Goal: Navigation & Orientation: Find specific page/section

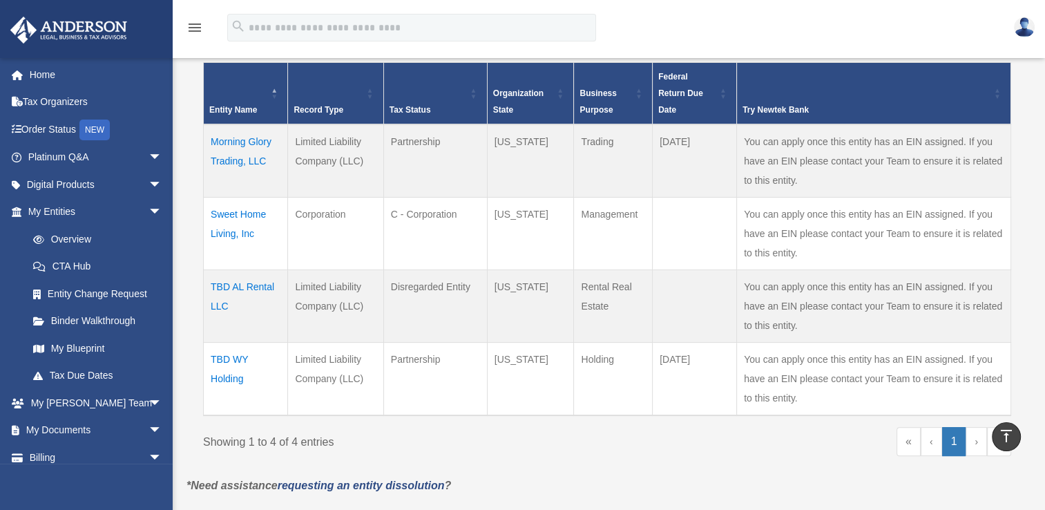
scroll to position [287, 0]
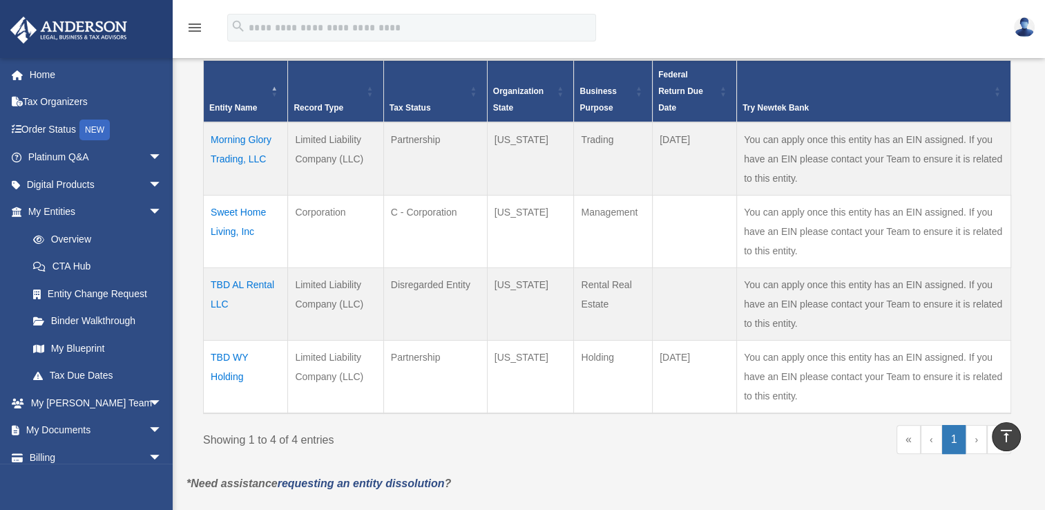
click at [246, 213] on td "Sweet Home Living, Inc" at bounding box center [246, 231] width 84 height 73
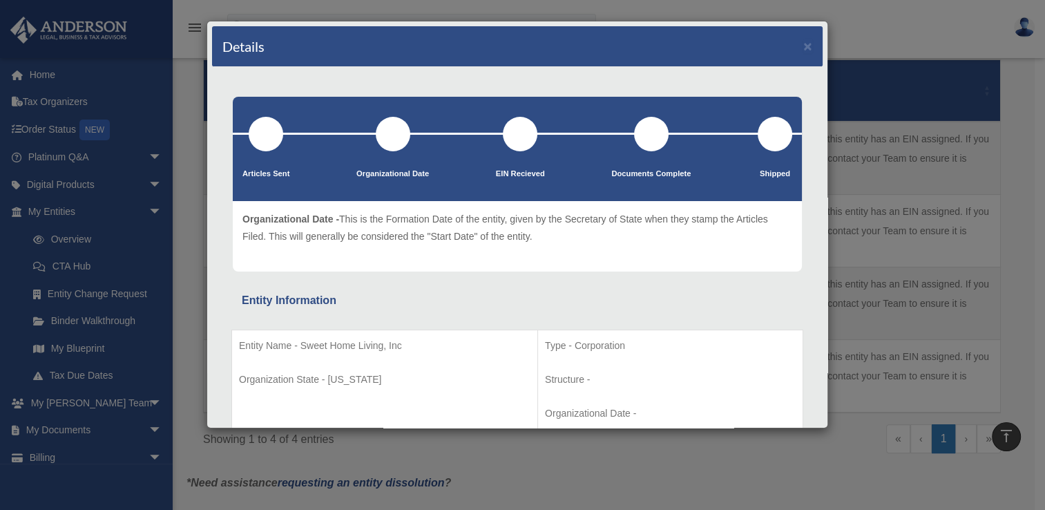
click at [403, 123] on div at bounding box center [393, 134] width 35 height 35
click at [398, 127] on div at bounding box center [393, 134] width 35 height 35
click at [512, 134] on div at bounding box center [520, 134] width 35 height 35
click at [519, 133] on div at bounding box center [517, 134] width 569 height 2
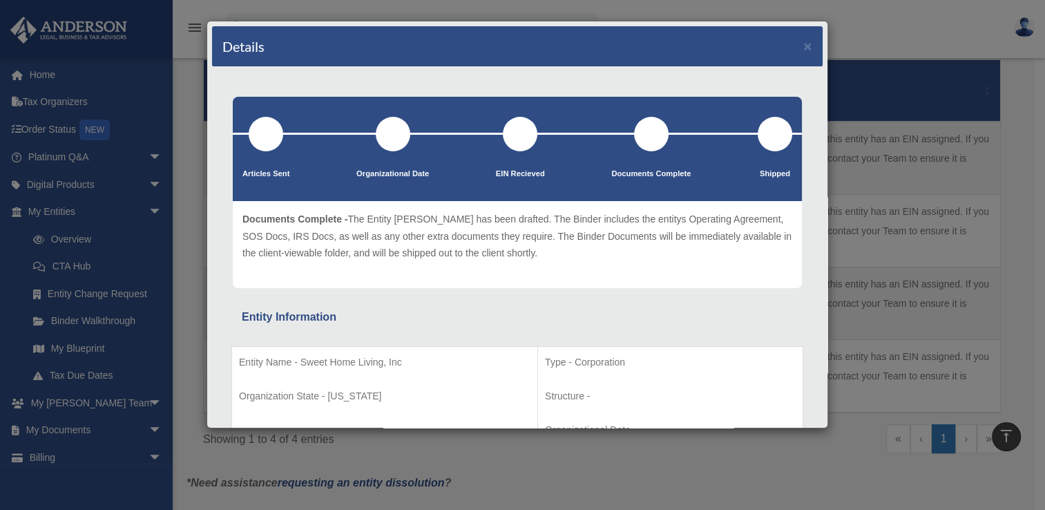
click at [283, 142] on div at bounding box center [266, 134] width 35 height 35
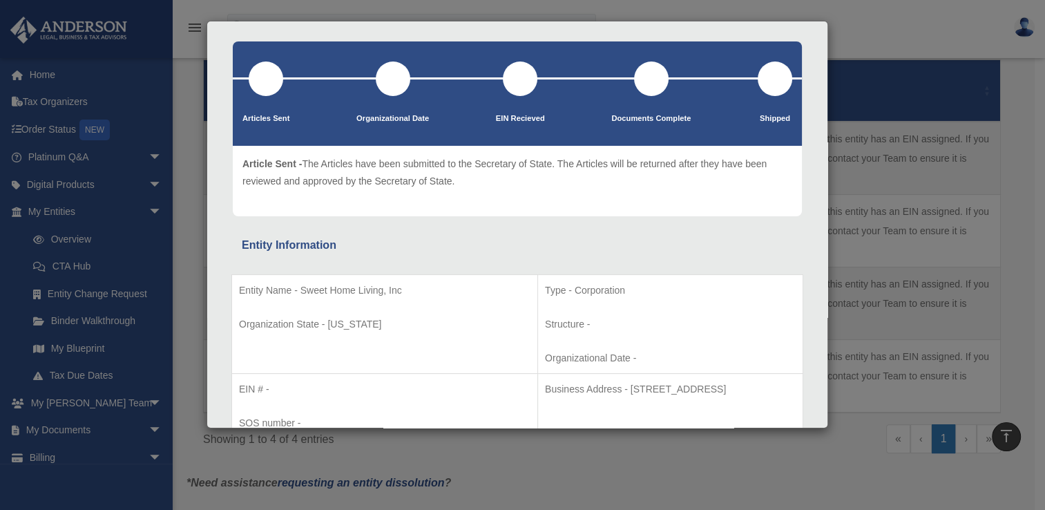
scroll to position [55, 0]
click at [191, 162] on div "Details × Articles Sent Organizational Date" at bounding box center [522, 255] width 1045 height 510
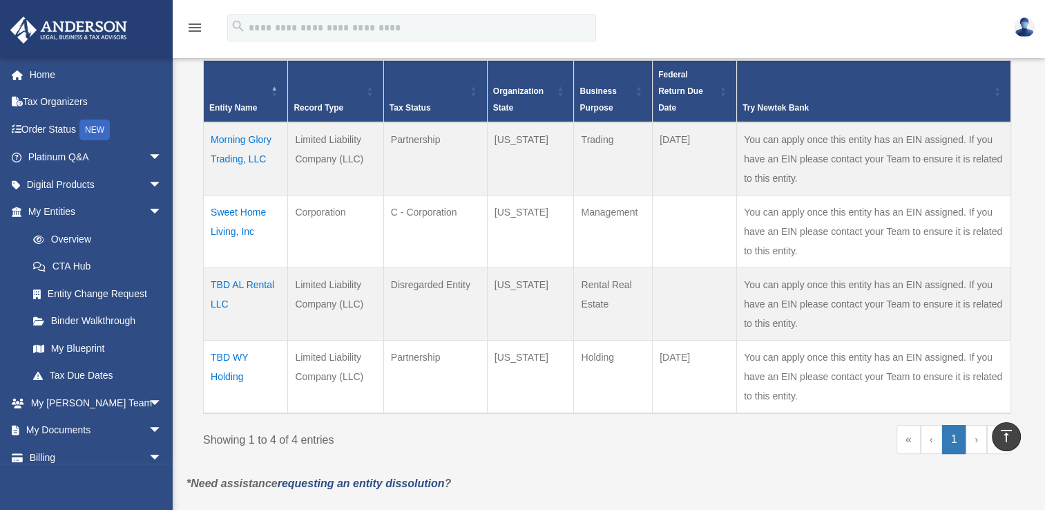
click at [255, 146] on td "Morning Glory Trading, LLC" at bounding box center [246, 158] width 84 height 73
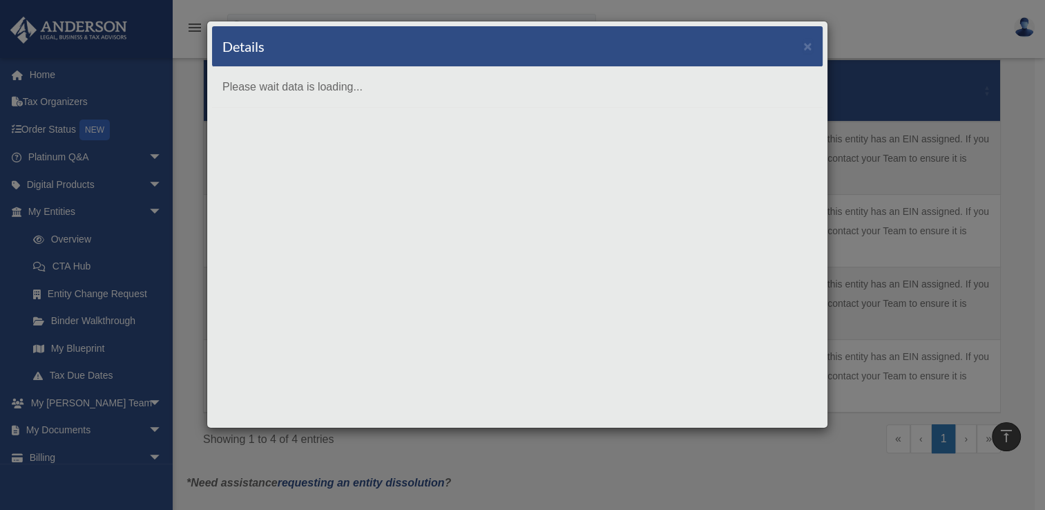
scroll to position [0, 0]
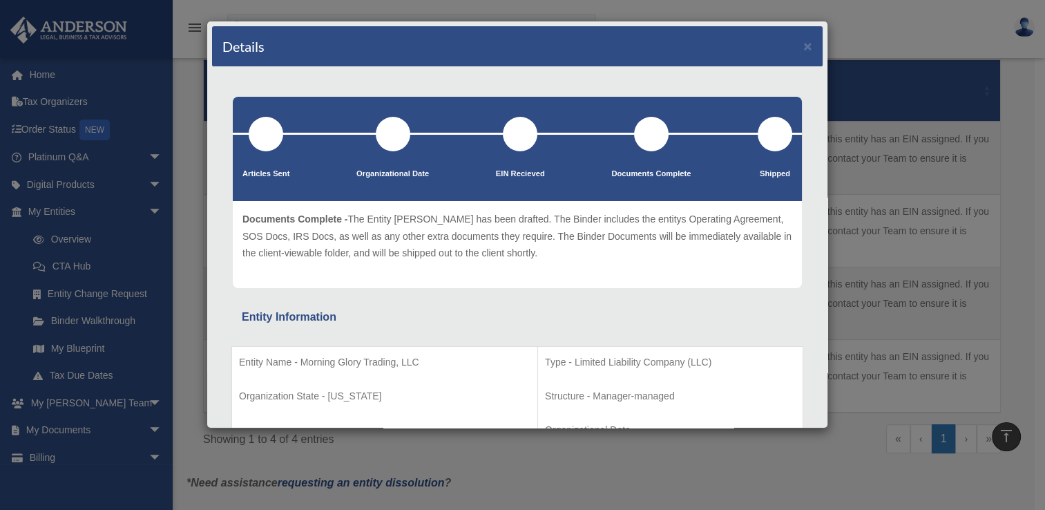
click at [185, 287] on div "Details × Articles Sent Organizational Date" at bounding box center [522, 255] width 1045 height 510
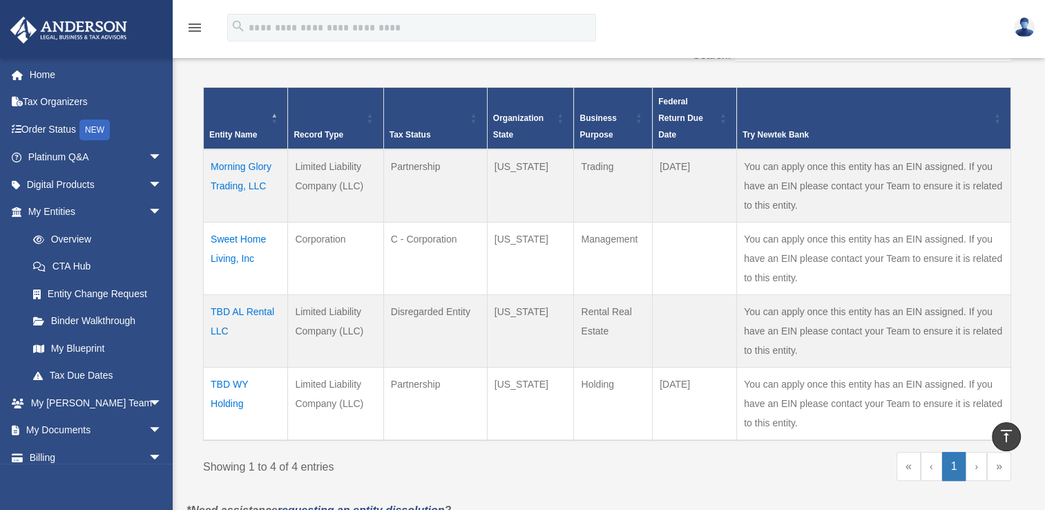
scroll to position [259, 0]
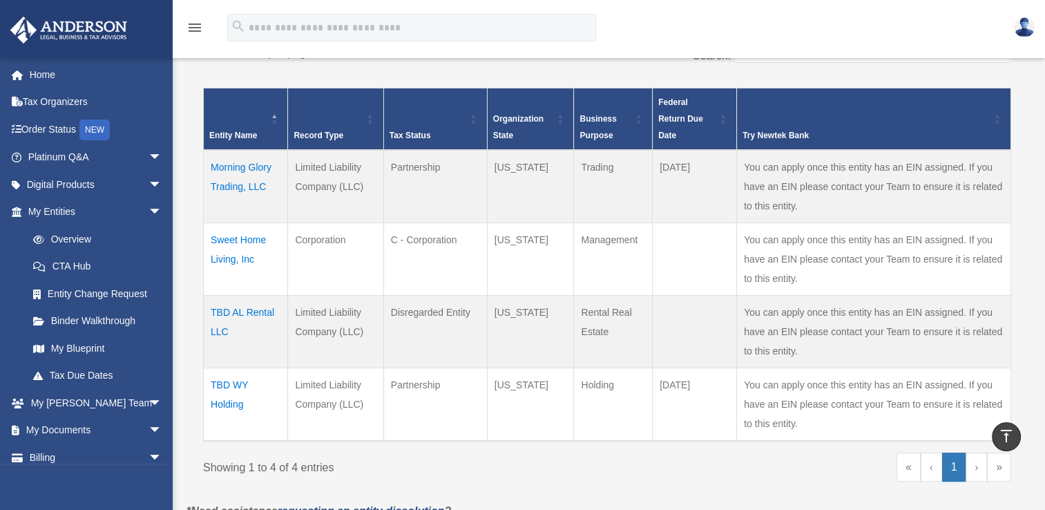
click at [232, 308] on td "TBD AL Rental LLC" at bounding box center [246, 331] width 84 height 73
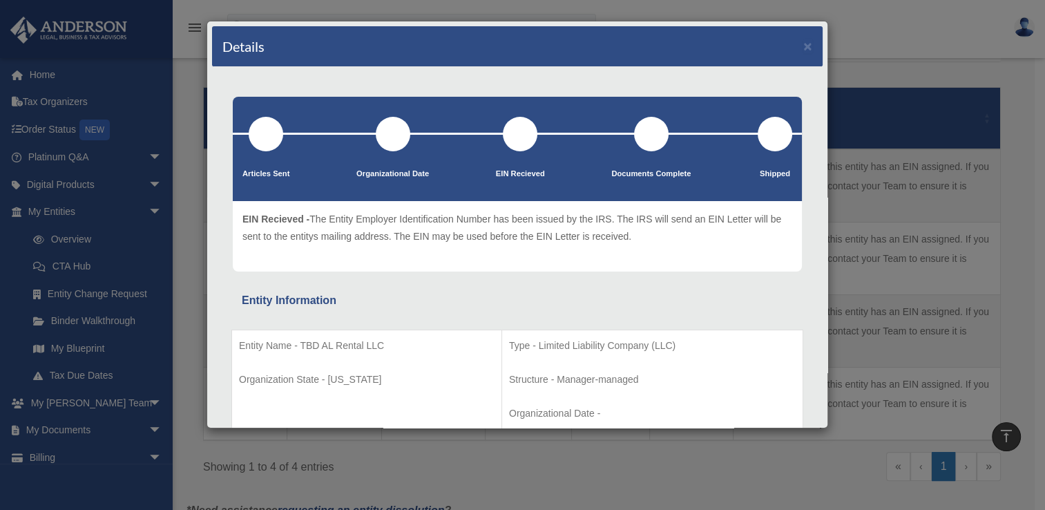
click at [194, 209] on div "Details × Articles Sent Organizational Date" at bounding box center [522, 255] width 1045 height 510
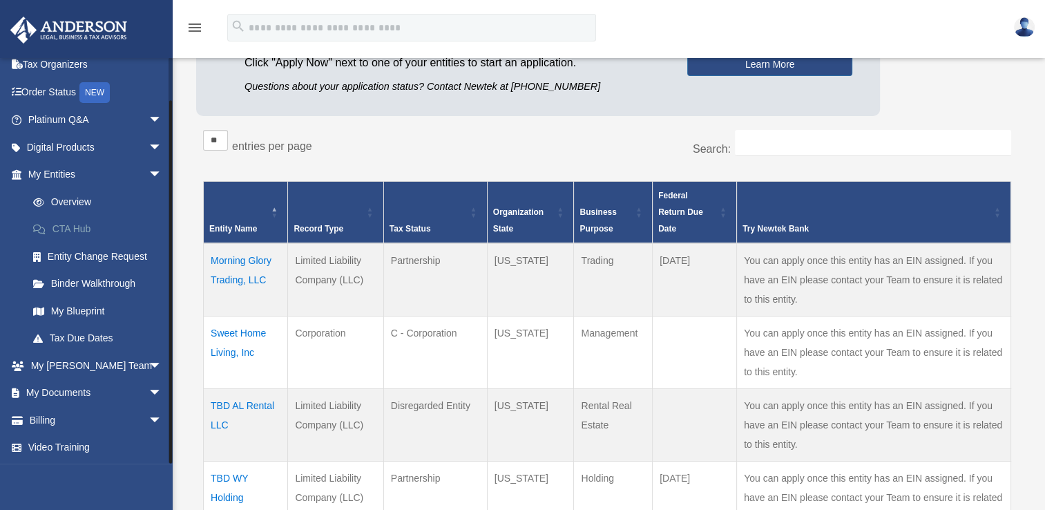
scroll to position [191, 0]
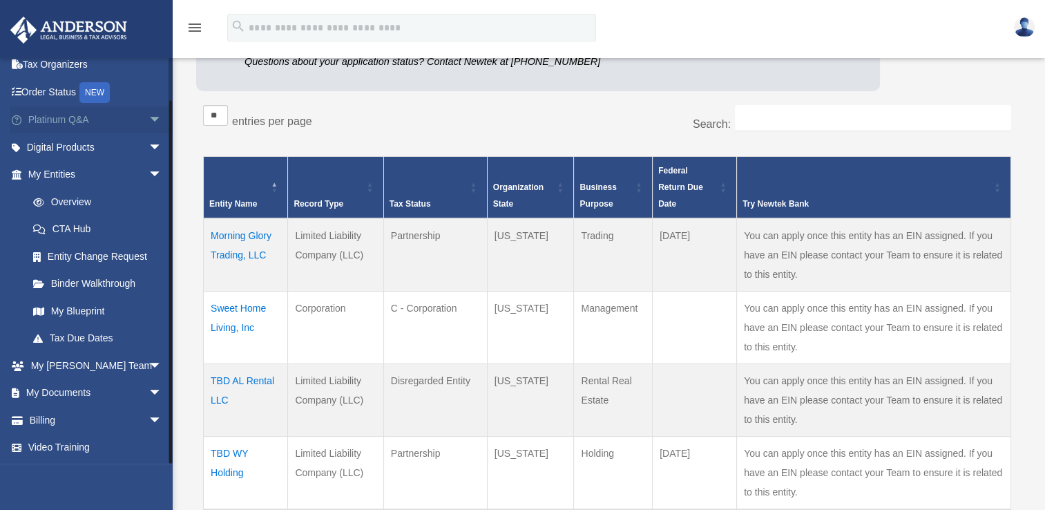
click at [148, 123] on span "arrow_drop_down" at bounding box center [162, 120] width 28 height 28
click at [148, 392] on span "arrow_drop_down" at bounding box center [162, 392] width 28 height 28
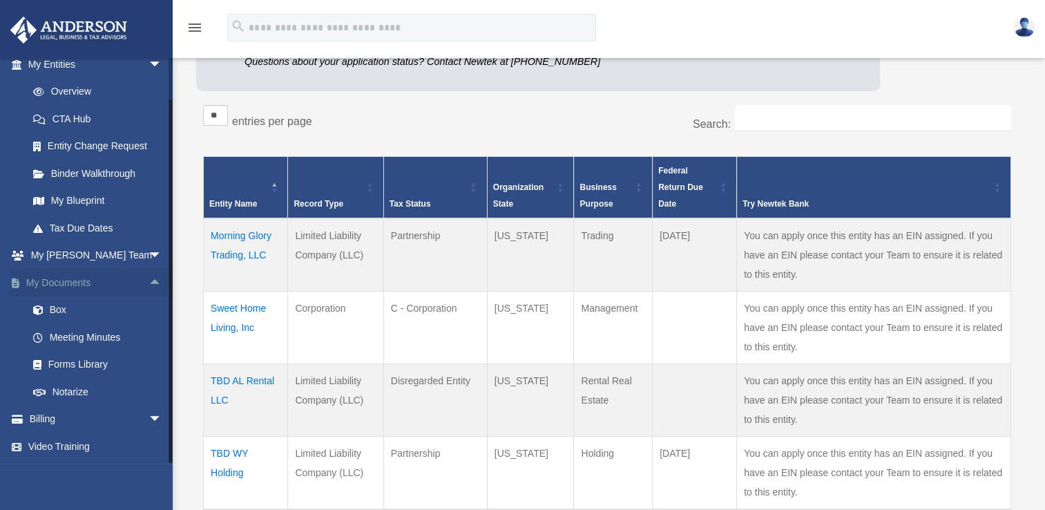
scroll to position [443, 0]
click at [72, 304] on link "Box" at bounding box center [101, 310] width 164 height 28
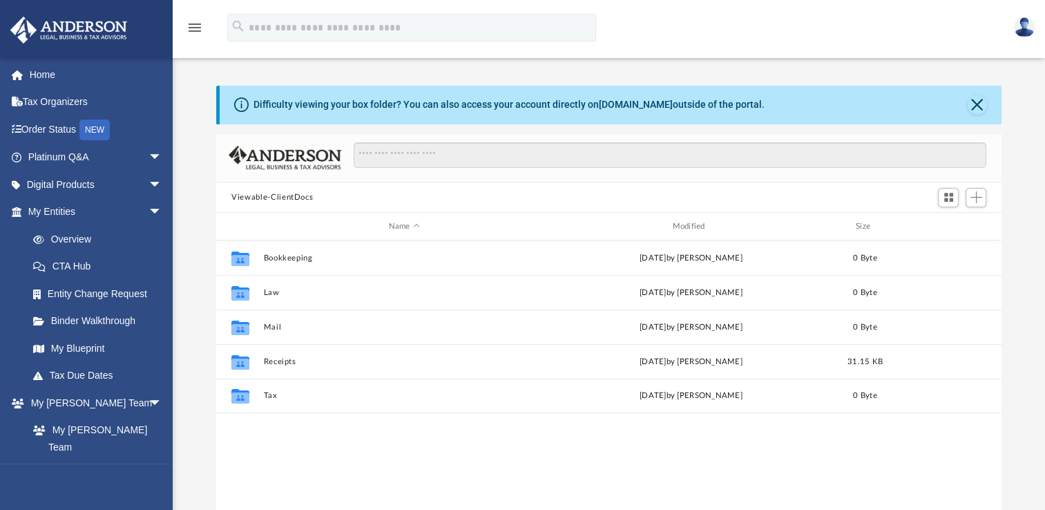
scroll to position [303, 773]
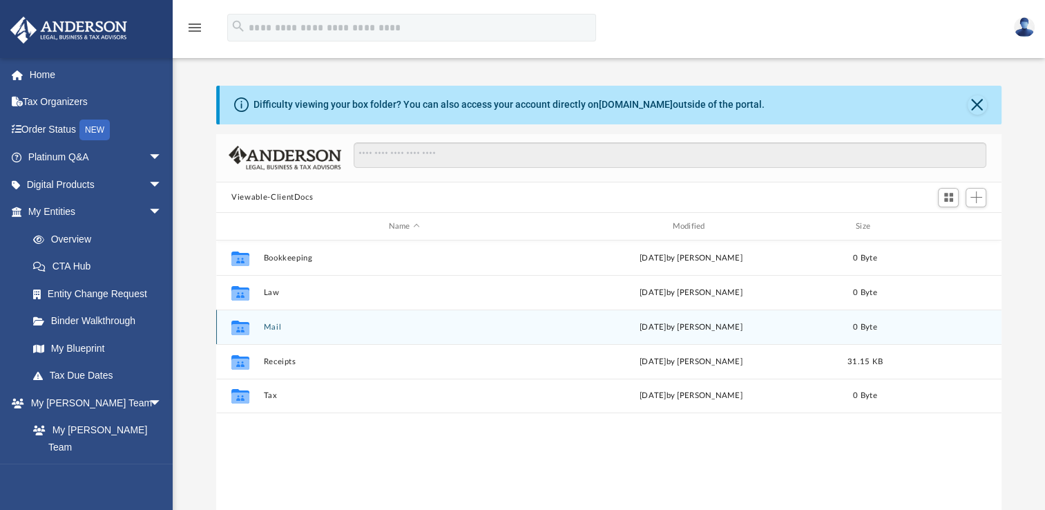
click at [276, 333] on div "Collaborated Folder Mail Sat Aug 2 2025 by Charles Rogler 0 Byte" at bounding box center [608, 326] width 785 height 35
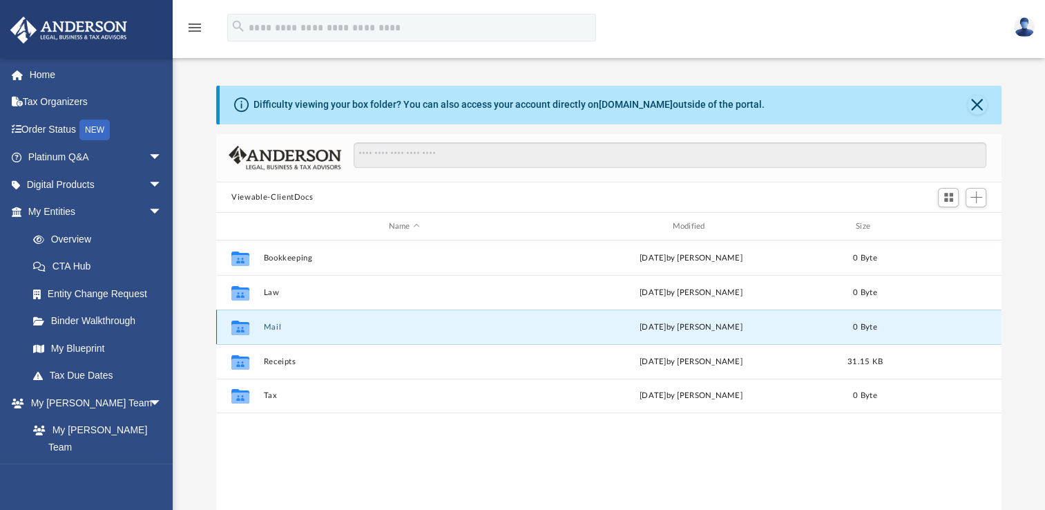
click at [276, 333] on div "Collaborated Folder Mail Sat Aug 2 2025 by Charles Rogler 0 Byte" at bounding box center [608, 326] width 785 height 35
drag, startPoint x: 276, startPoint y: 333, endPoint x: 300, endPoint y: 338, distance: 24.8
click at [300, 338] on div "Collaborated Folder Mail Sat Aug 2 2025 by Charles Rogler 0 Byte" at bounding box center [608, 326] width 785 height 35
click at [240, 321] on icon "Collaborated Folder" at bounding box center [240, 327] width 22 height 22
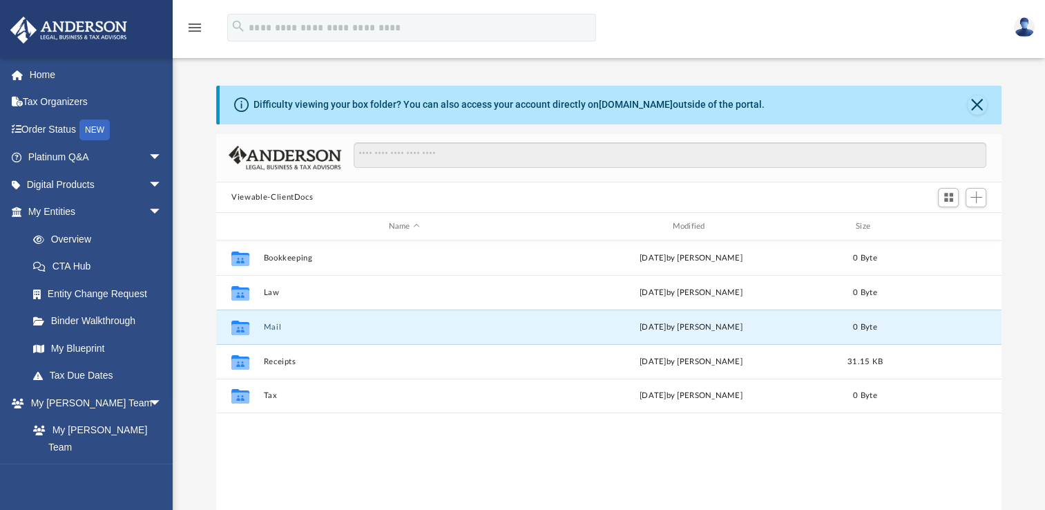
click at [430, 189] on div "Viewable-ClientDocs" at bounding box center [608, 197] width 785 height 30
click at [307, 192] on button "Viewable-ClientDocs" at bounding box center [271, 197] width 81 height 12
click at [243, 331] on icon "grid" at bounding box center [240, 327] width 18 height 15
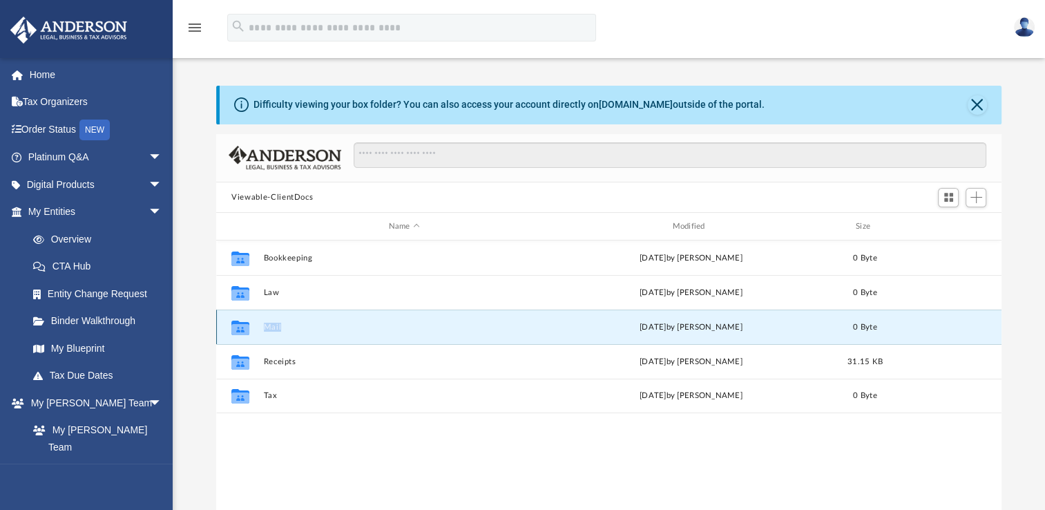
drag, startPoint x: 243, startPoint y: 331, endPoint x: 302, endPoint y: 327, distance: 59.5
click at [302, 327] on button "Mail" at bounding box center [404, 327] width 281 height 9
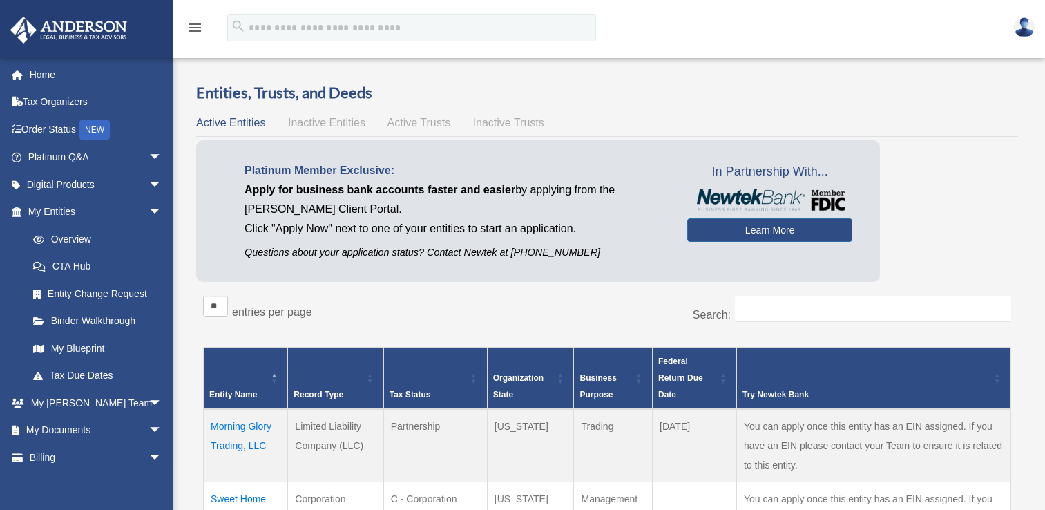
scroll to position [191, 0]
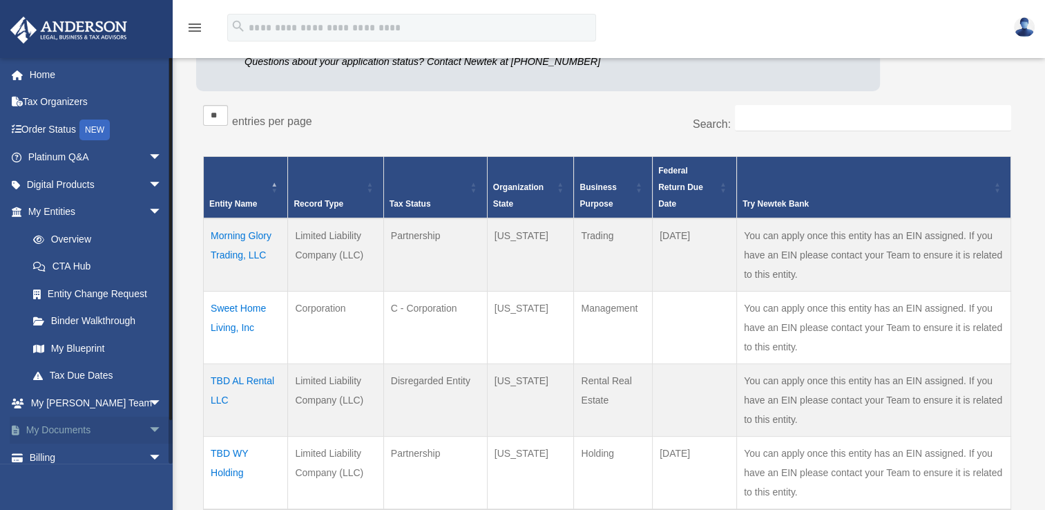
click at [90, 427] on link "My Documents arrow_drop_down" at bounding box center [96, 430] width 173 height 28
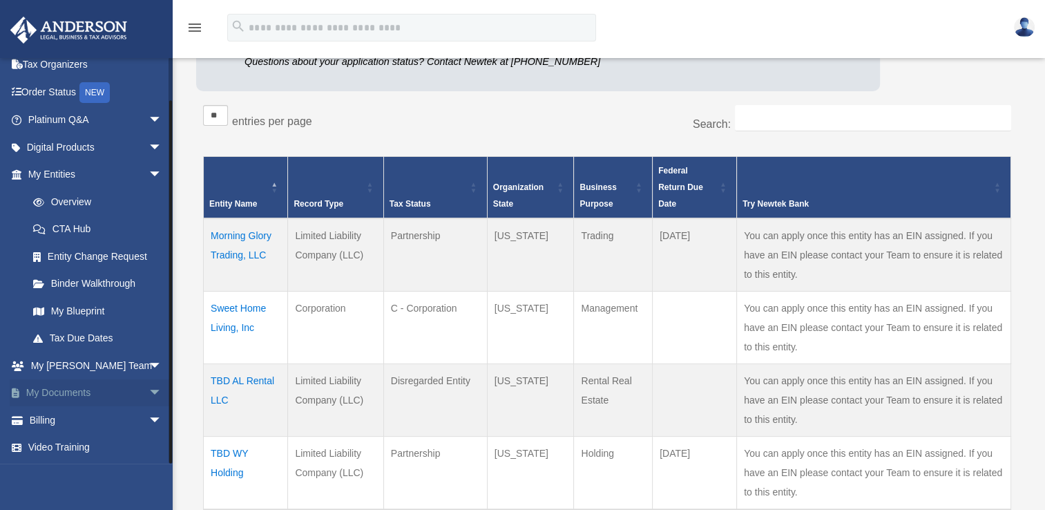
scroll to position [238, 0]
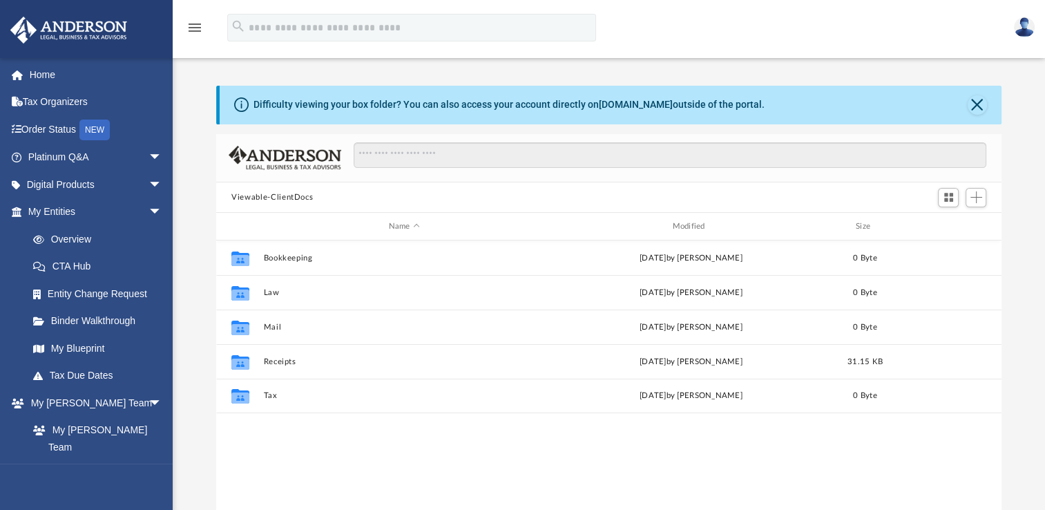
scroll to position [303, 773]
click at [103, 348] on link "My Blueprint" at bounding box center [101, 348] width 164 height 28
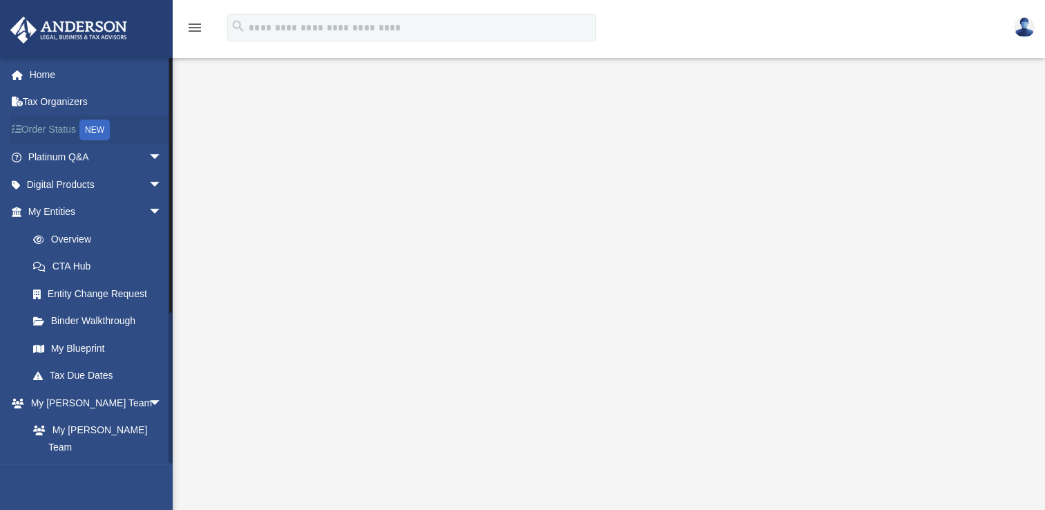
click at [68, 135] on link "Order Status NEW" at bounding box center [96, 129] width 173 height 28
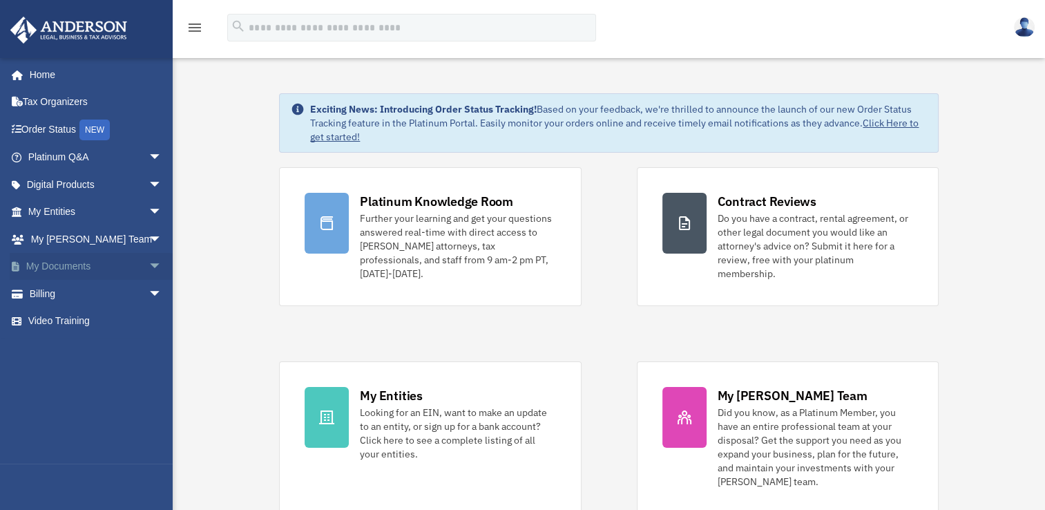
click at [148, 262] on span "arrow_drop_down" at bounding box center [162, 267] width 28 height 28
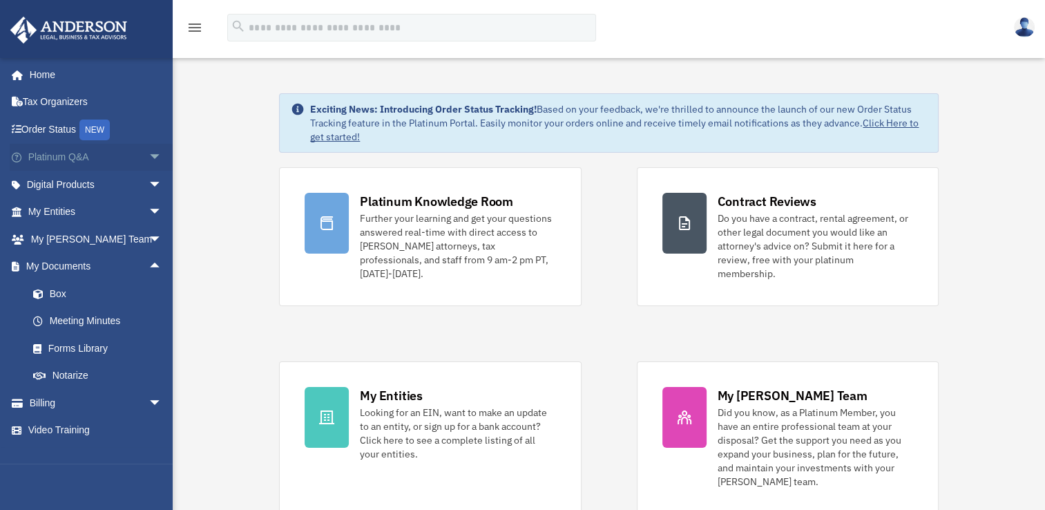
click at [148, 153] on span "arrow_drop_down" at bounding box center [162, 158] width 28 height 28
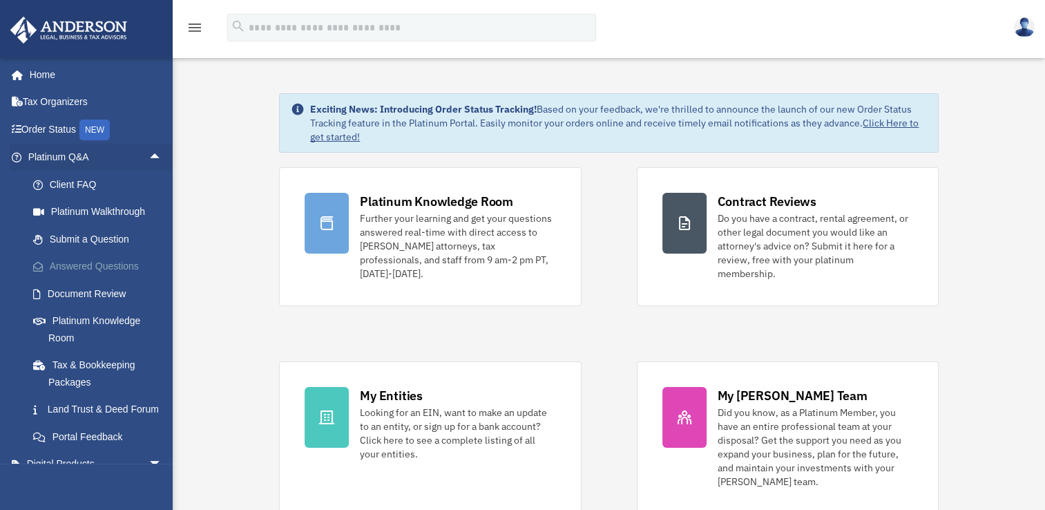
click at [131, 268] on link "Answered Questions" at bounding box center [101, 267] width 164 height 28
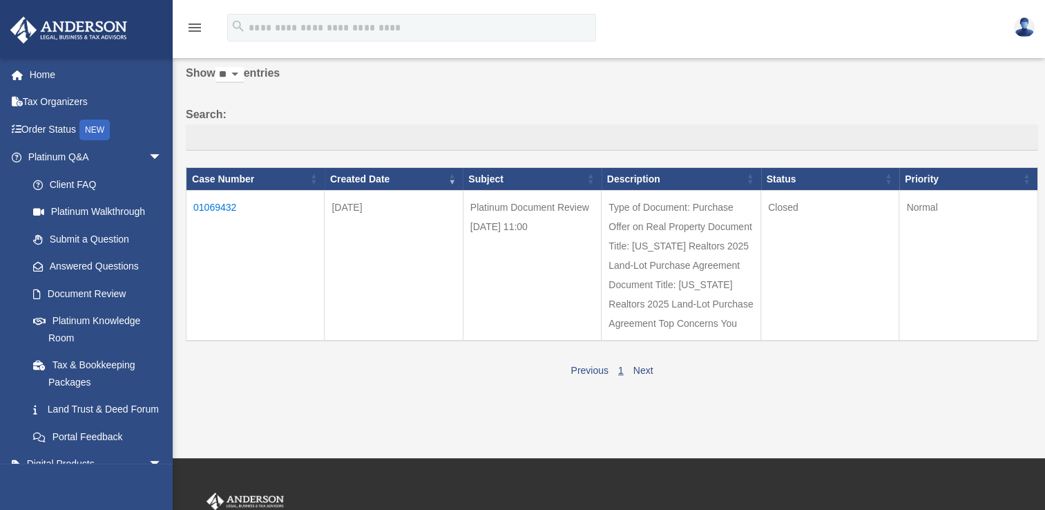
scroll to position [66, 0]
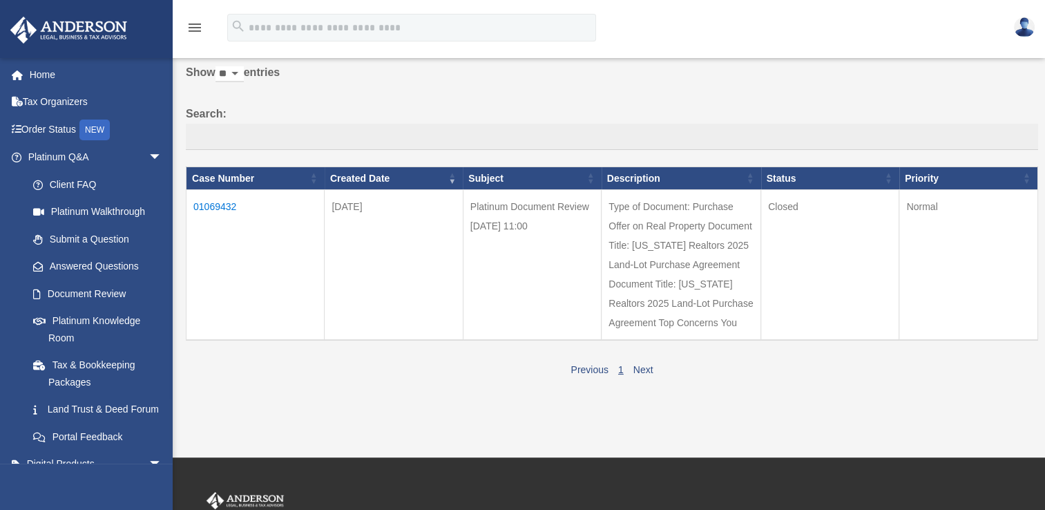
click at [220, 203] on td "01069432" at bounding box center [255, 265] width 138 height 151
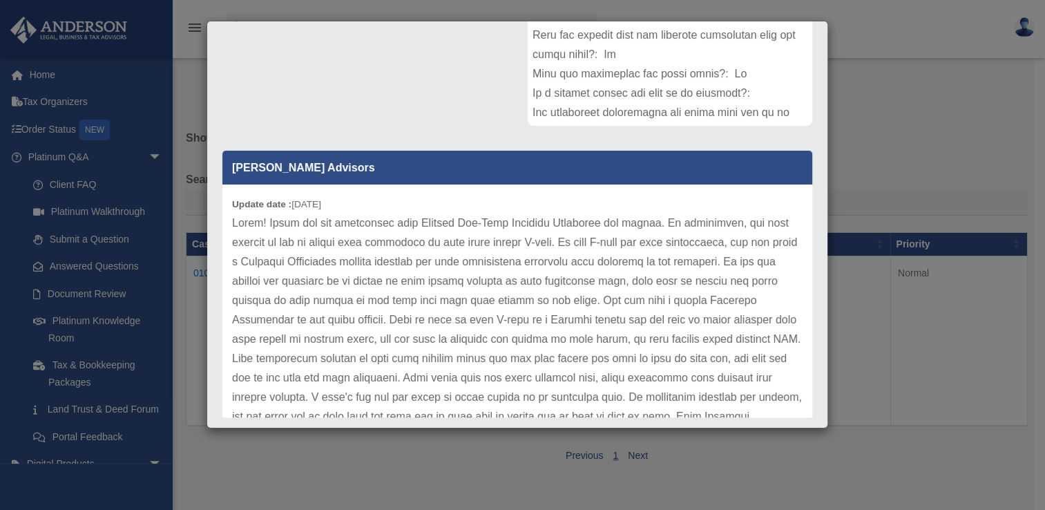
scroll to position [0, 0]
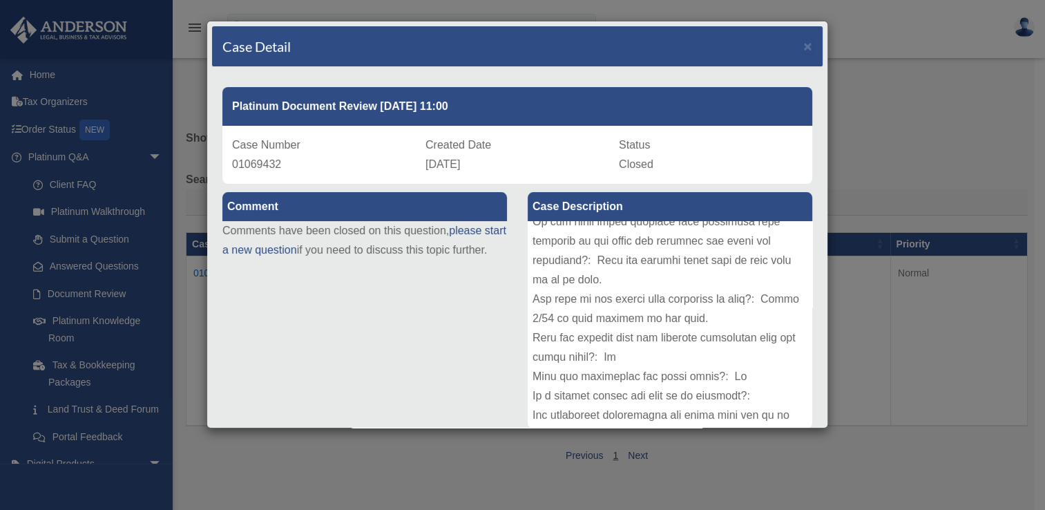
click at [876, 200] on div "Case Detail × Platinum Document Review 08/07/2025 11:00 Case Number 01069432 Cr…" at bounding box center [522, 255] width 1045 height 510
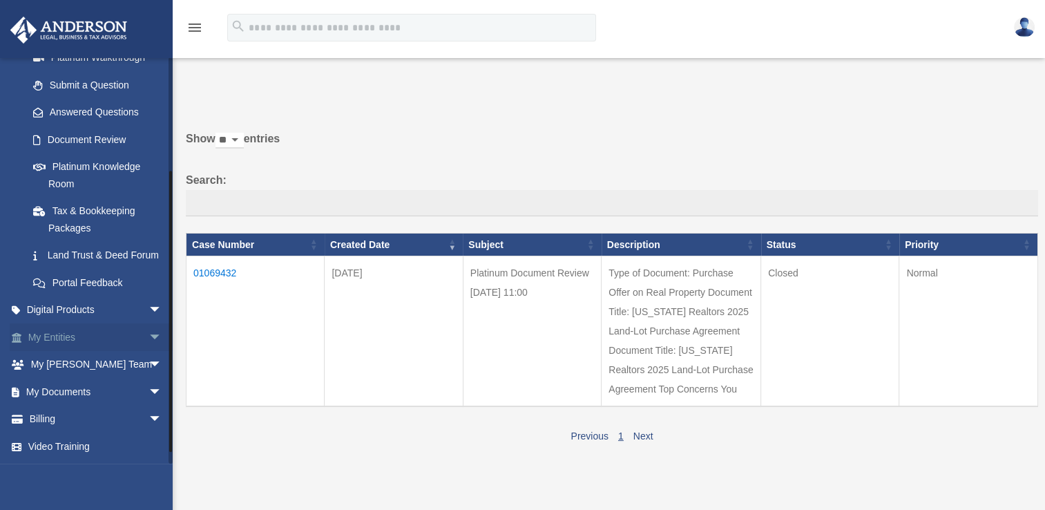
scroll to position [170, 0]
click at [122, 340] on link "My Entities arrow_drop_down" at bounding box center [96, 337] width 173 height 28
click at [148, 392] on span "arrow_drop_down" at bounding box center [162, 392] width 28 height 28
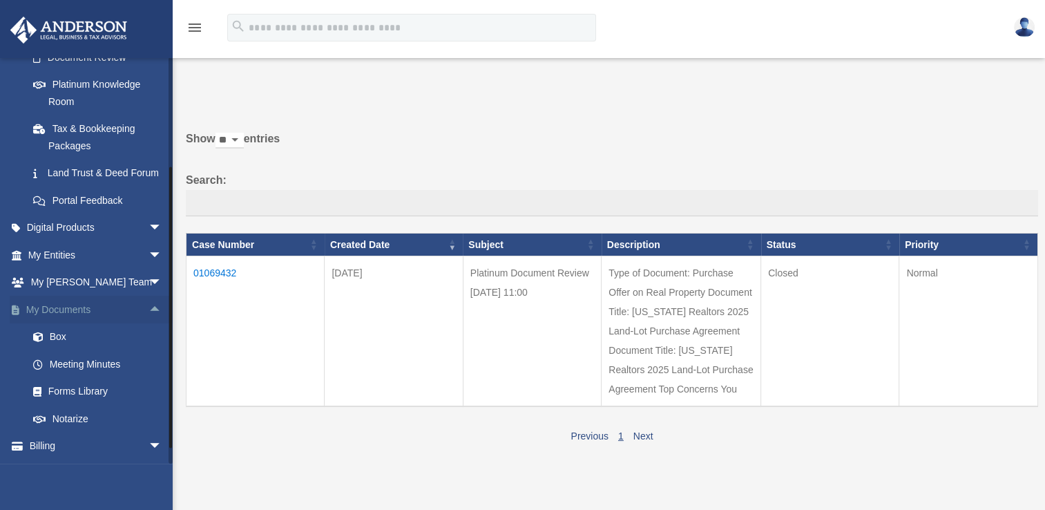
scroll to position [247, 0]
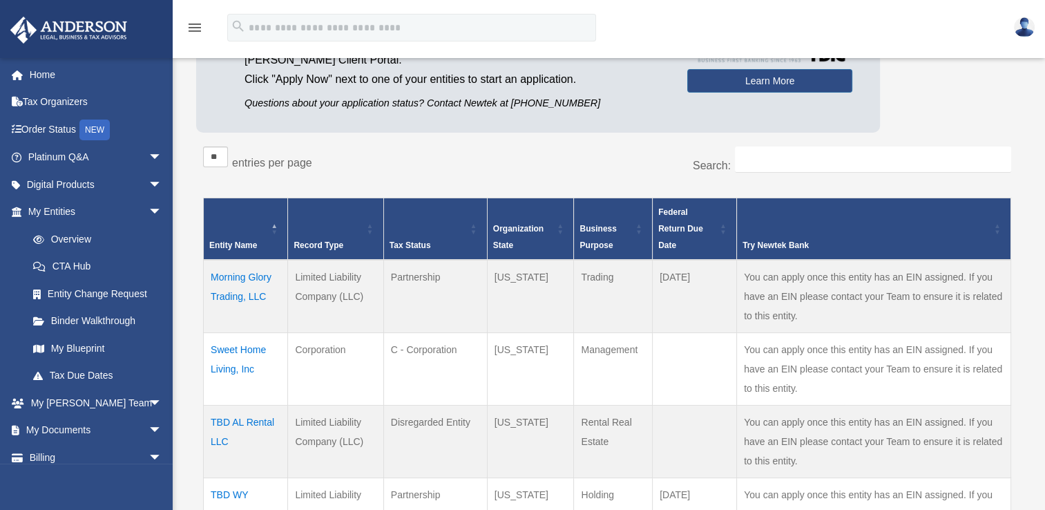
scroll to position [153, 0]
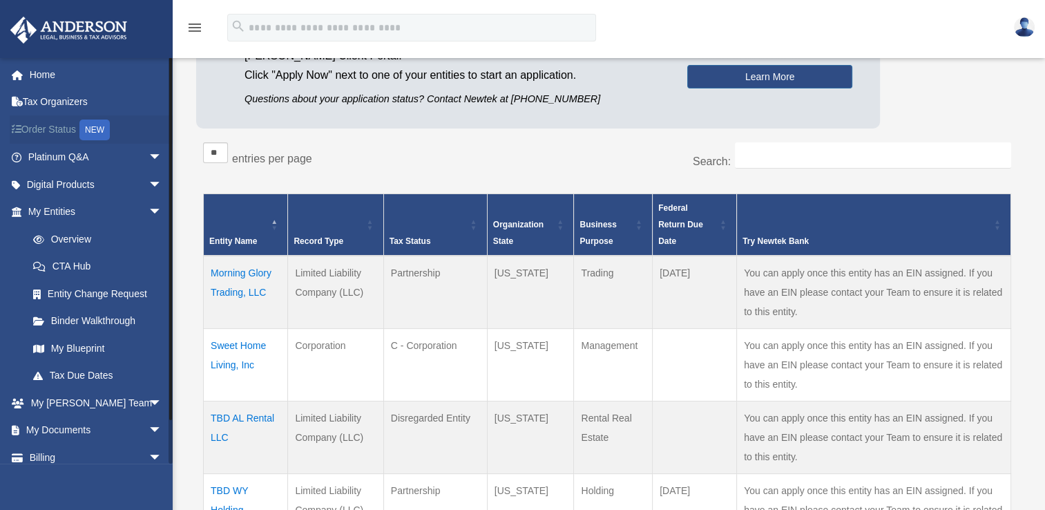
click at [44, 135] on link "Order Status NEW" at bounding box center [96, 129] width 173 height 28
click at [59, 128] on link "Order Status NEW" at bounding box center [96, 129] width 173 height 28
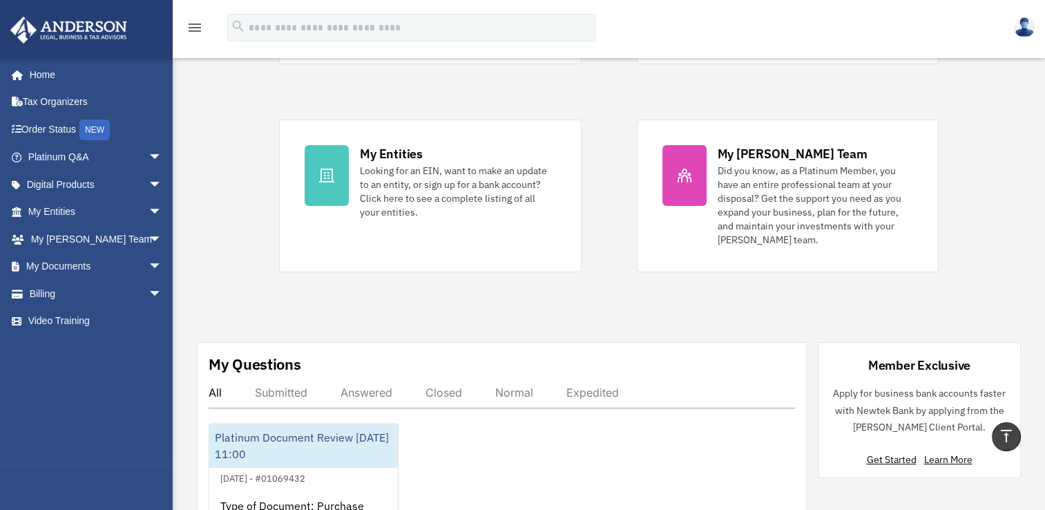
scroll to position [240, 0]
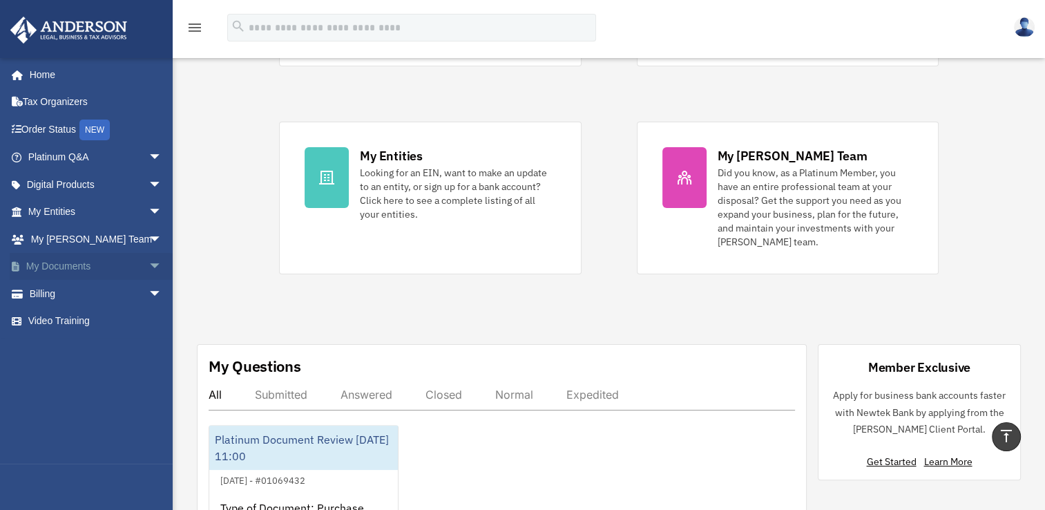
click at [148, 261] on span "arrow_drop_down" at bounding box center [162, 267] width 28 height 28
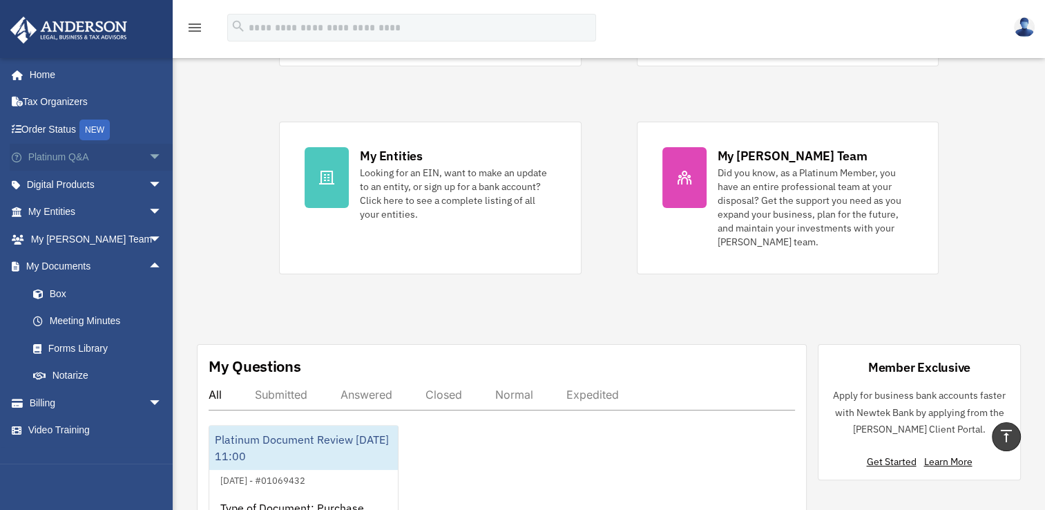
click at [148, 159] on span "arrow_drop_down" at bounding box center [162, 158] width 28 height 28
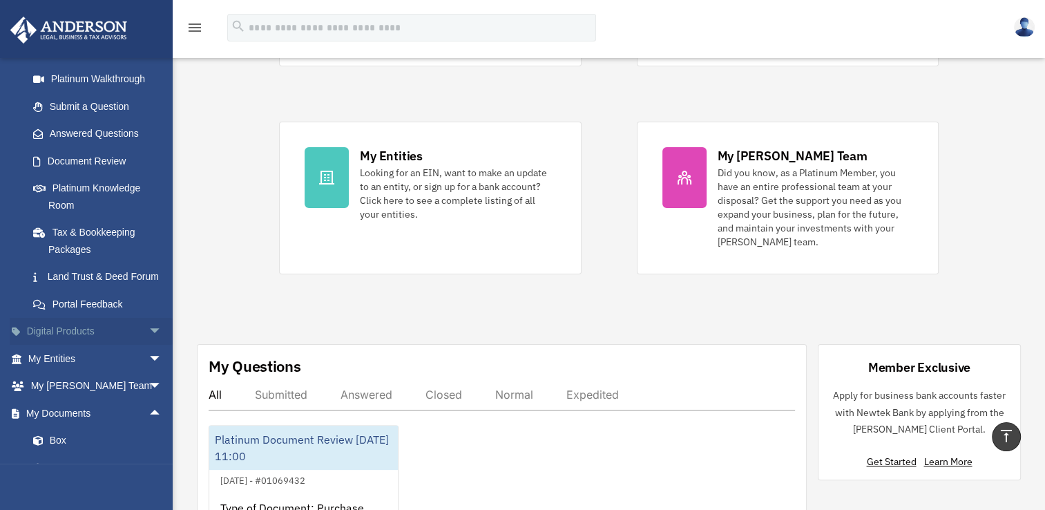
scroll to position [138, 0]
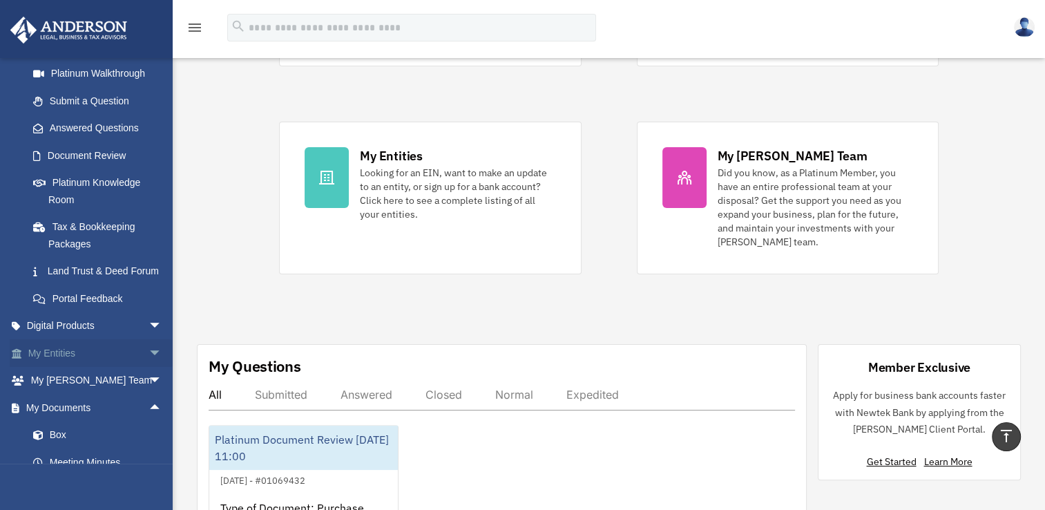
click at [148, 367] on span "arrow_drop_down" at bounding box center [162, 353] width 28 height 28
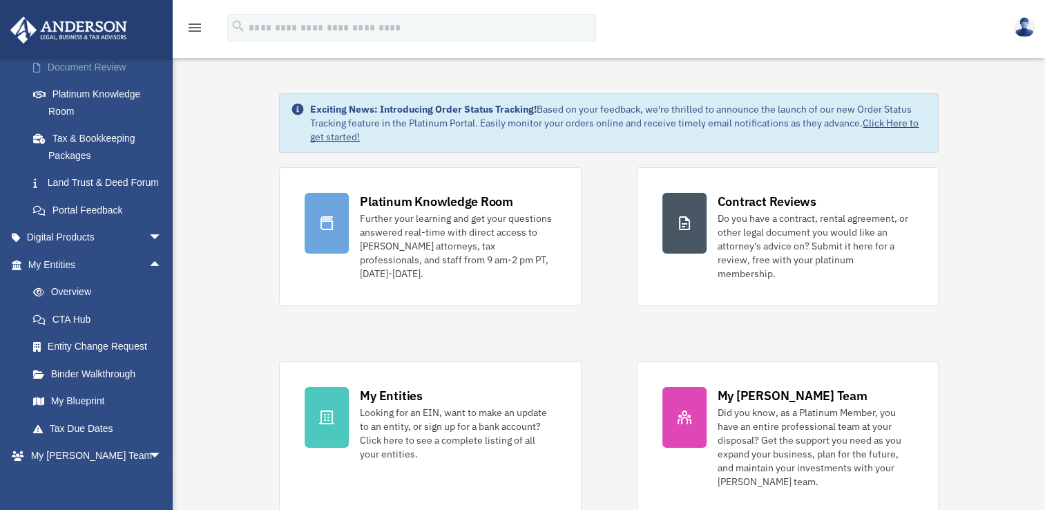
scroll to position [232, 0]
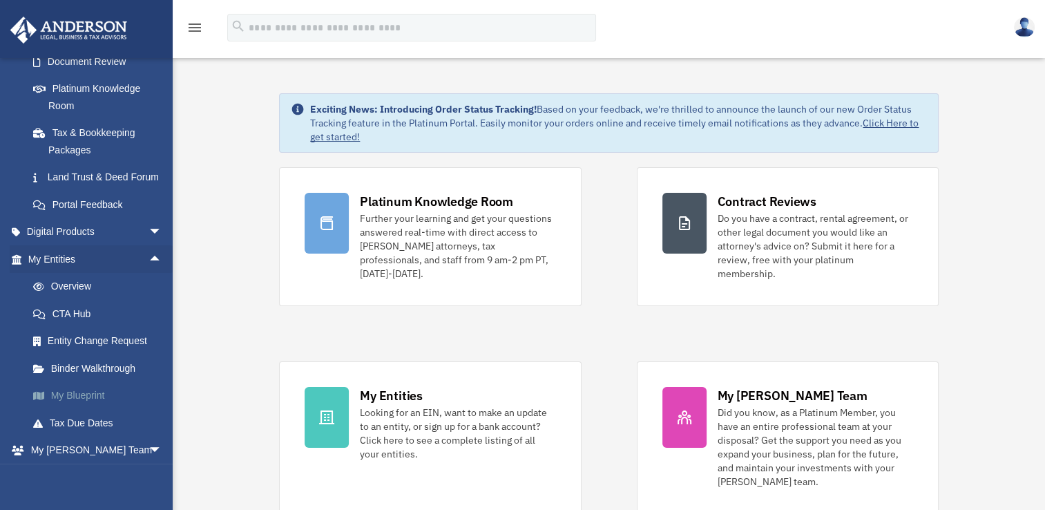
click at [94, 408] on link "My Blueprint" at bounding box center [101, 396] width 164 height 28
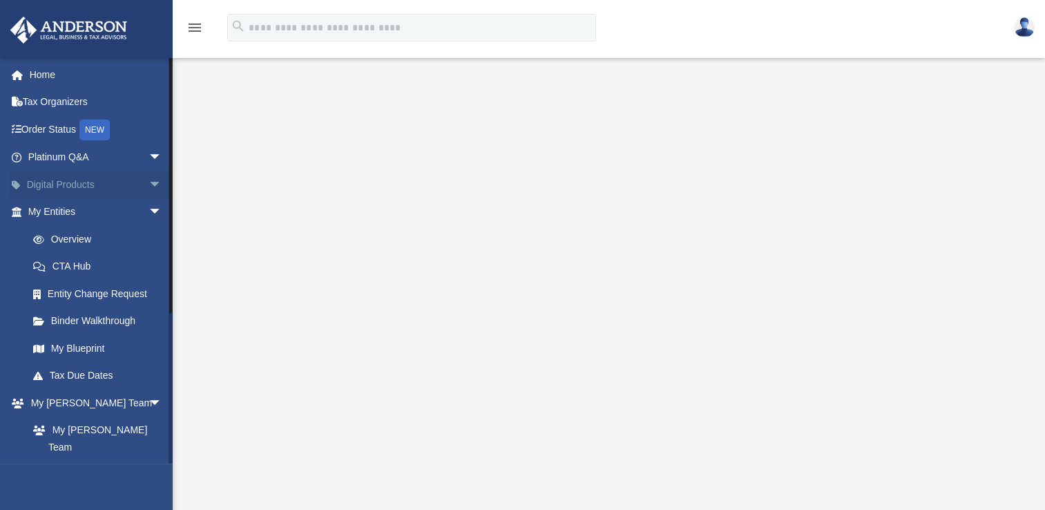
click at [148, 178] on span "arrow_drop_down" at bounding box center [162, 185] width 28 height 28
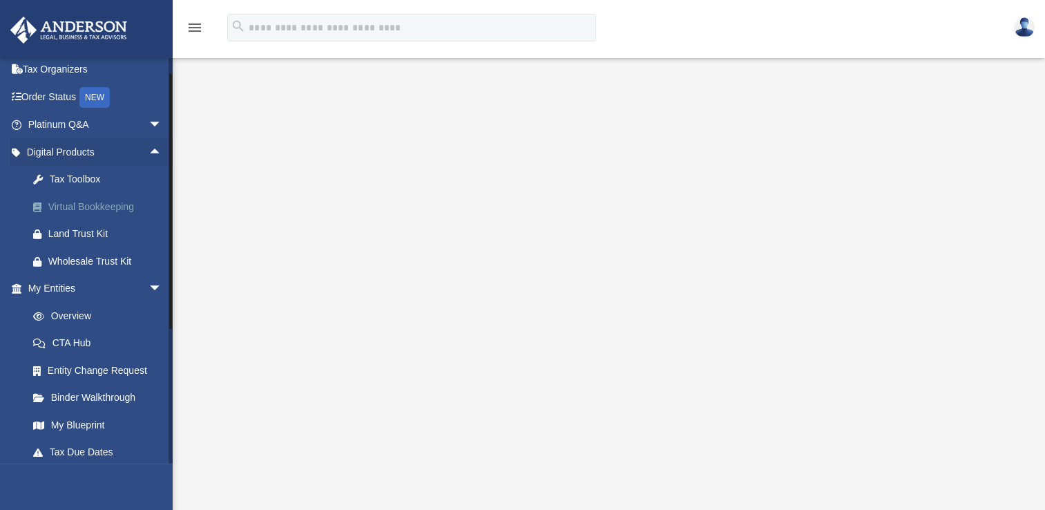
scroll to position [39, 0]
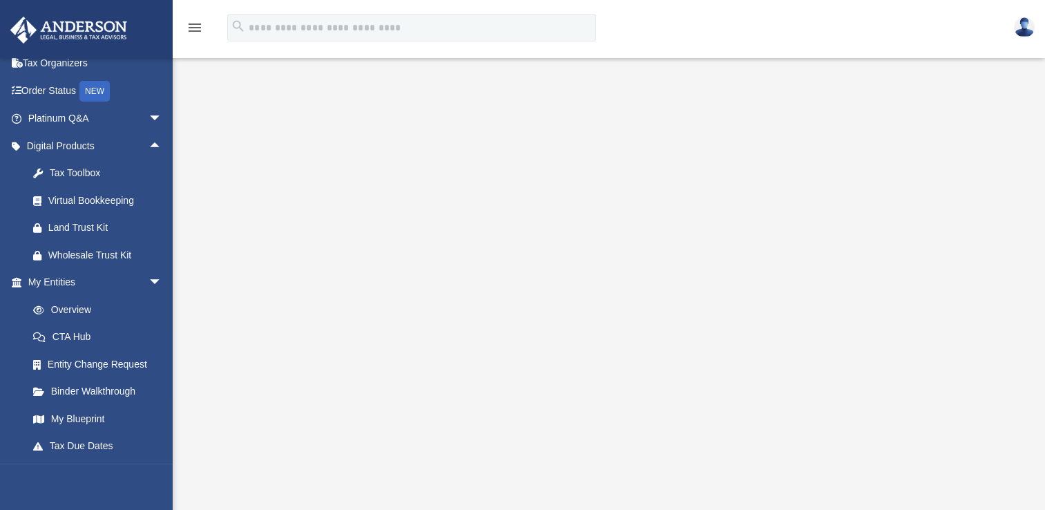
click at [180, 214] on div at bounding box center [609, 362] width 872 height 552
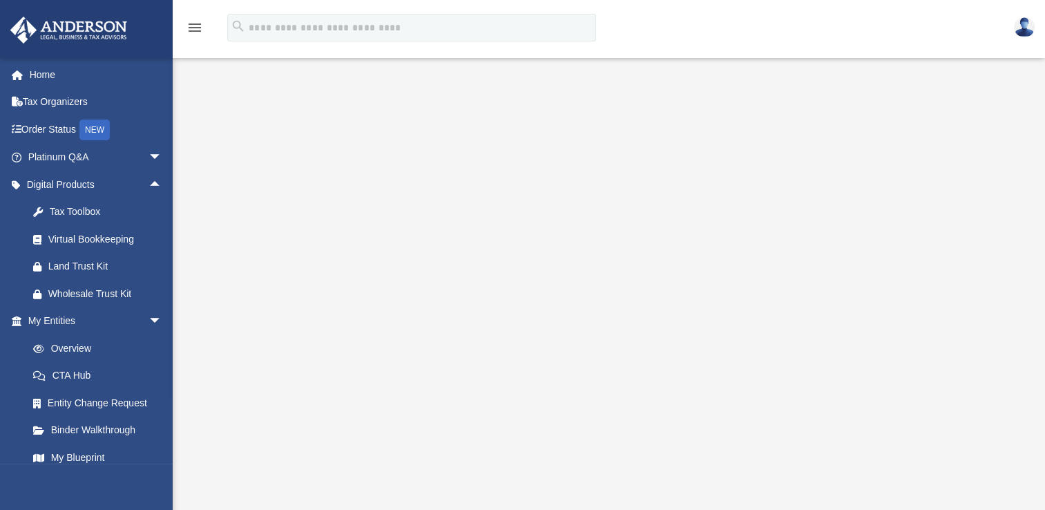
scroll to position [0, 0]
click at [148, 152] on span "arrow_drop_down" at bounding box center [162, 158] width 28 height 28
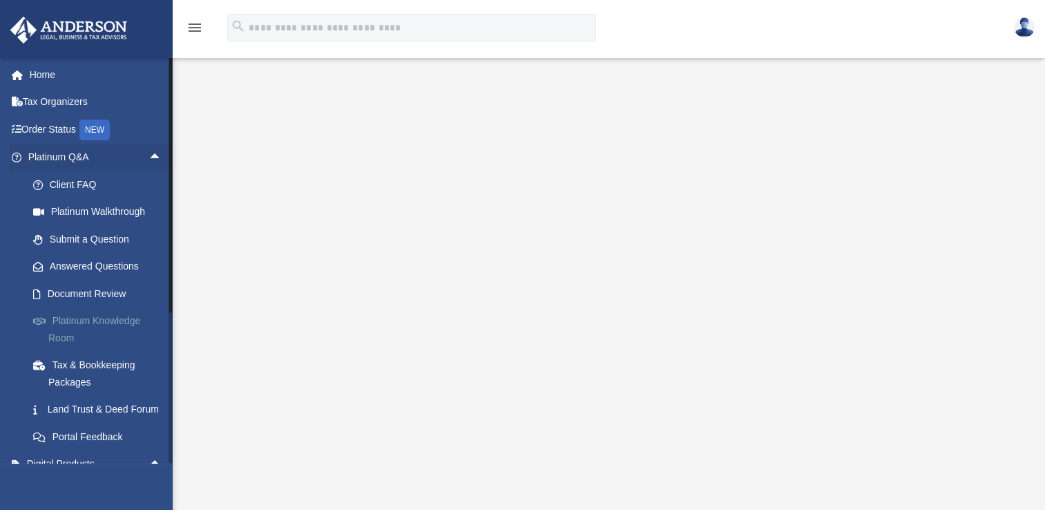
click at [126, 318] on link "Platinum Knowledge Room" at bounding box center [101, 329] width 164 height 44
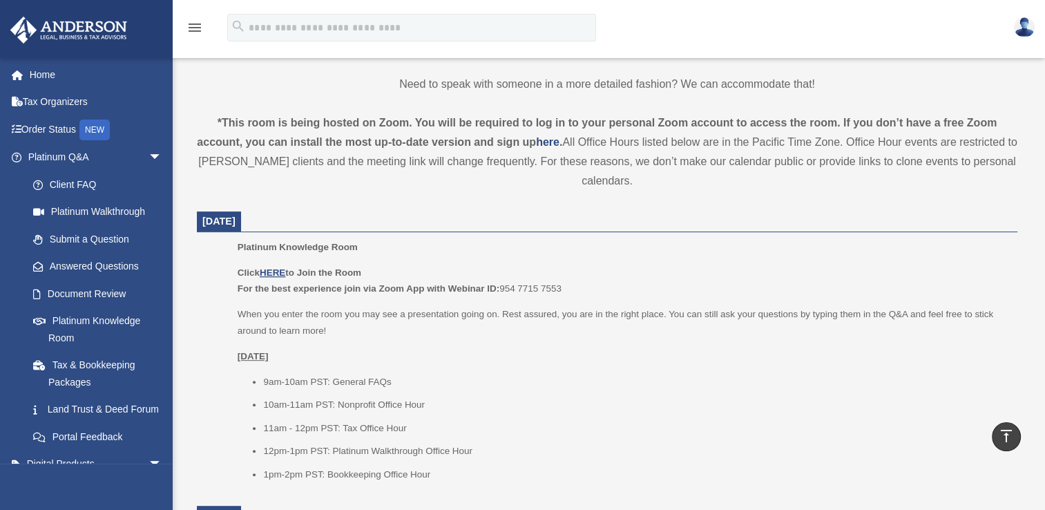
scroll to position [419, 0]
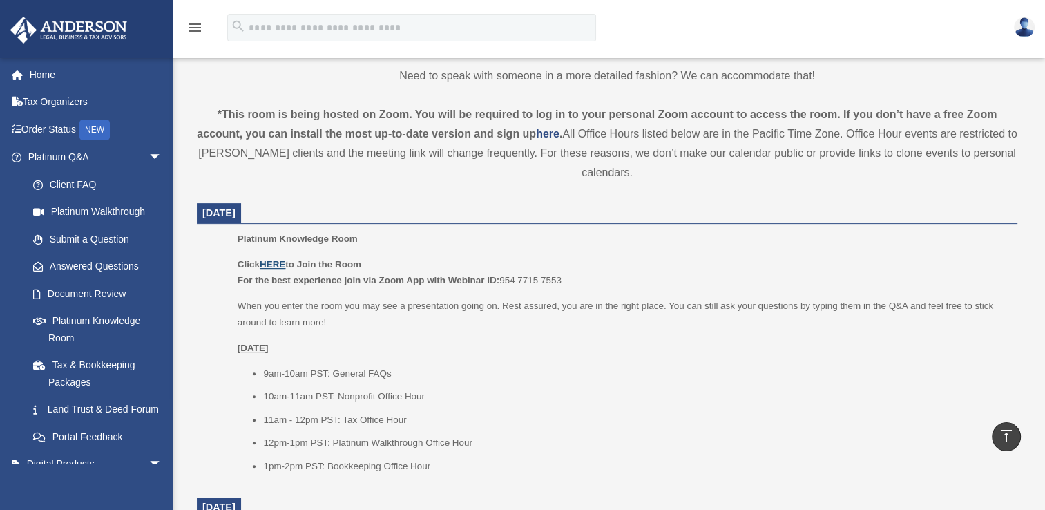
click at [278, 264] on u "HERE" at bounding box center [273, 264] width 26 height 10
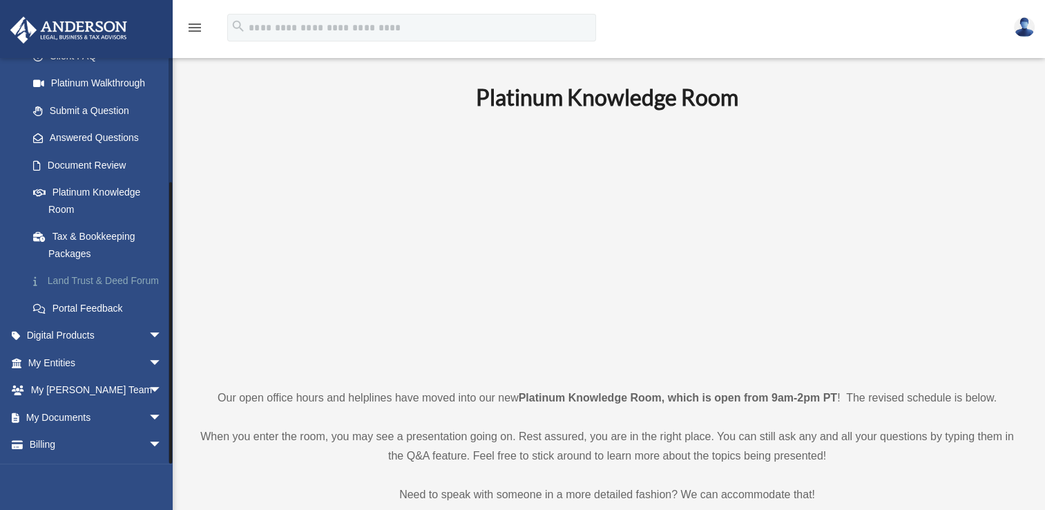
scroll to position [170, 0]
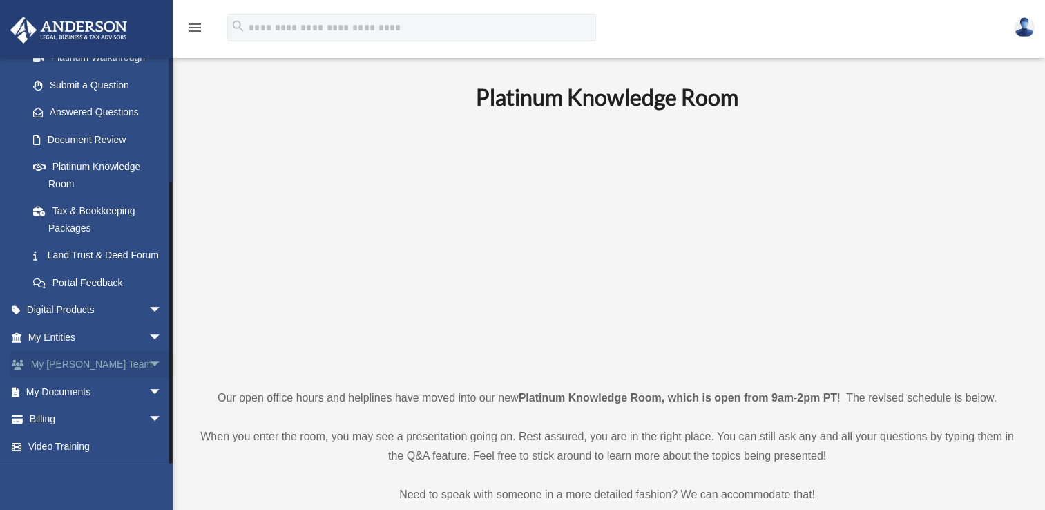
click at [148, 366] on span "arrow_drop_down" at bounding box center [162, 365] width 28 height 28
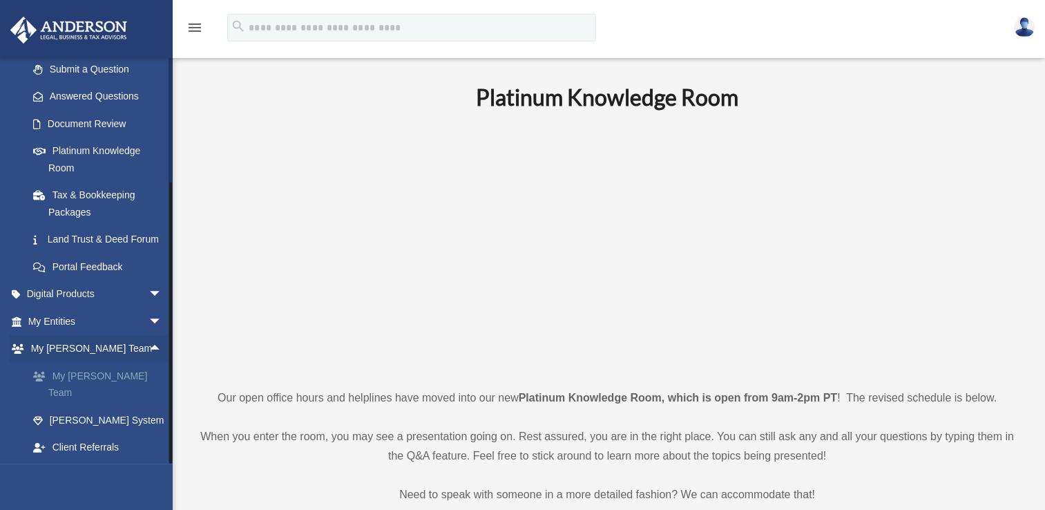
click at [133, 389] on link "My [PERSON_NAME] Team" at bounding box center [101, 384] width 164 height 44
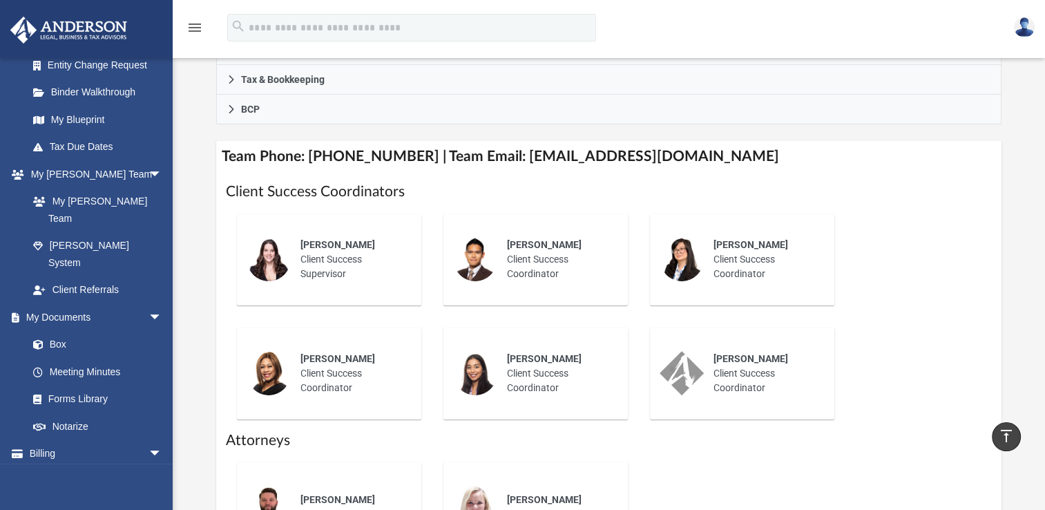
scroll to position [456, 0]
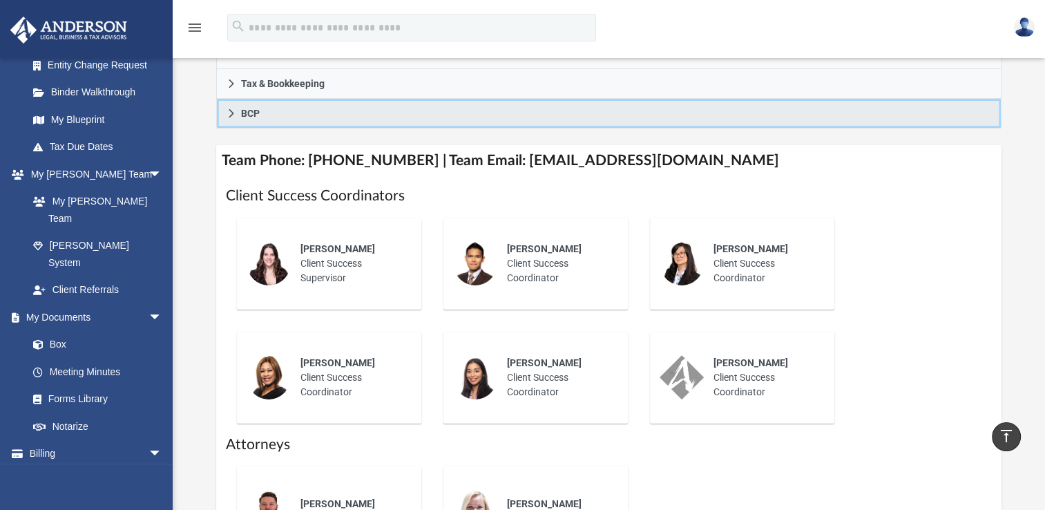
click at [231, 112] on icon at bounding box center [232, 113] width 10 height 10
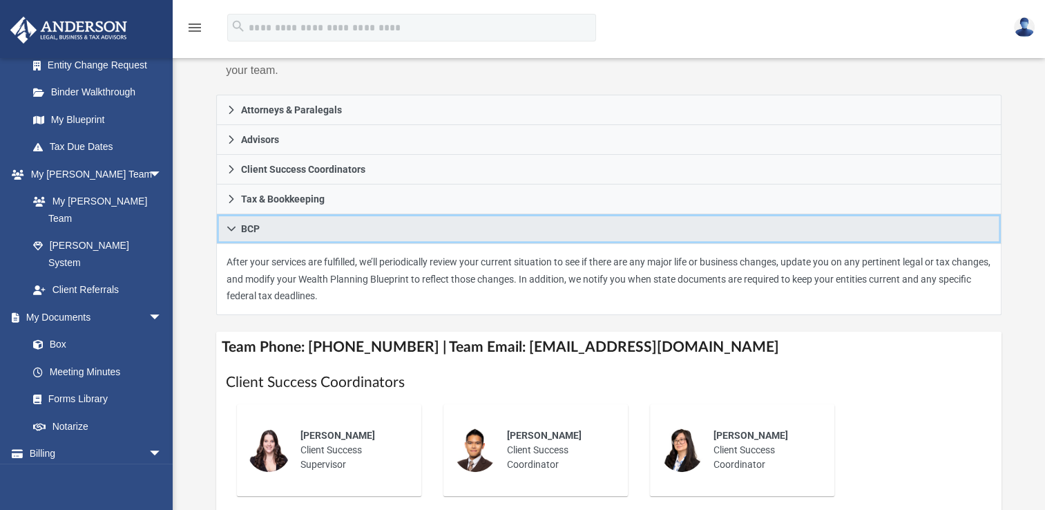
scroll to position [0, 0]
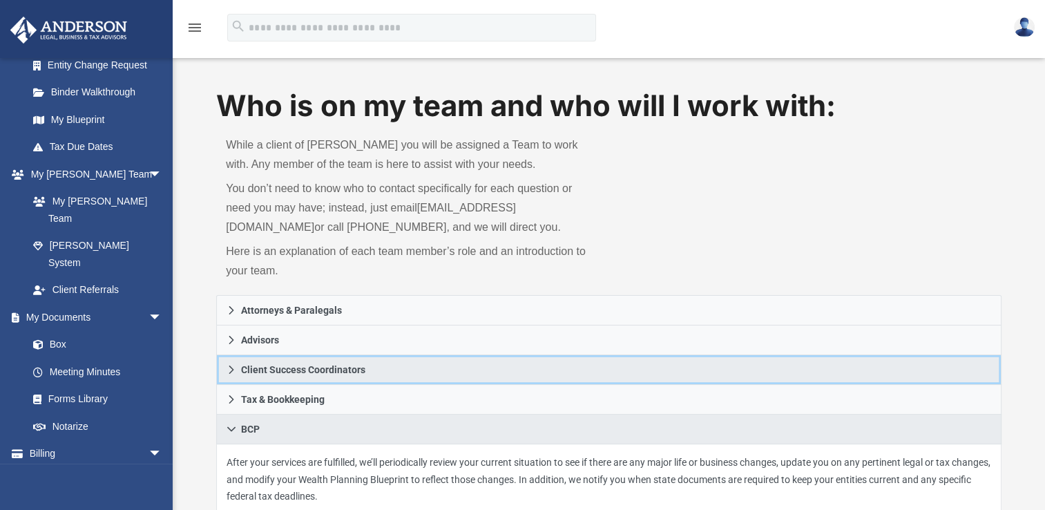
click at [308, 371] on span "Client Success Coordinators" at bounding box center [303, 370] width 124 height 10
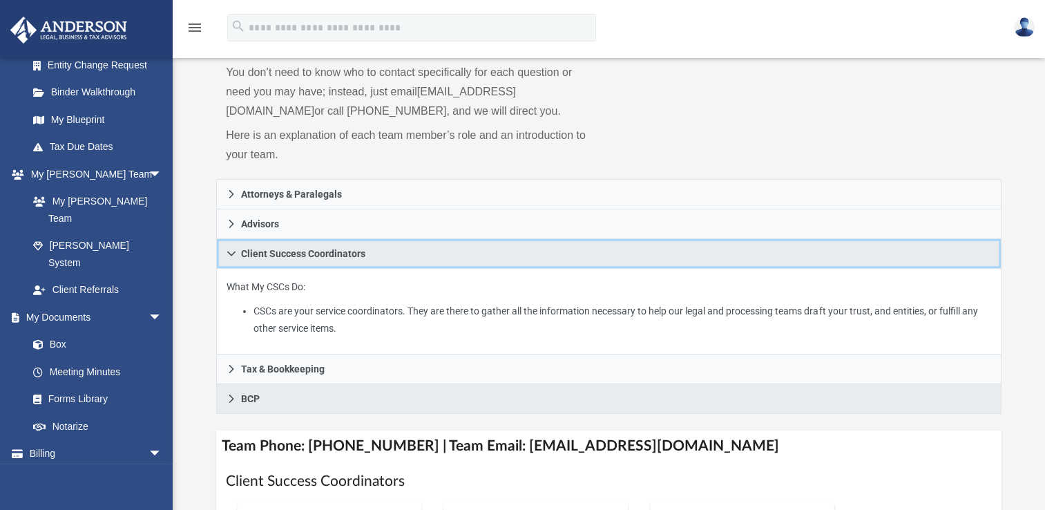
scroll to position [121, 0]
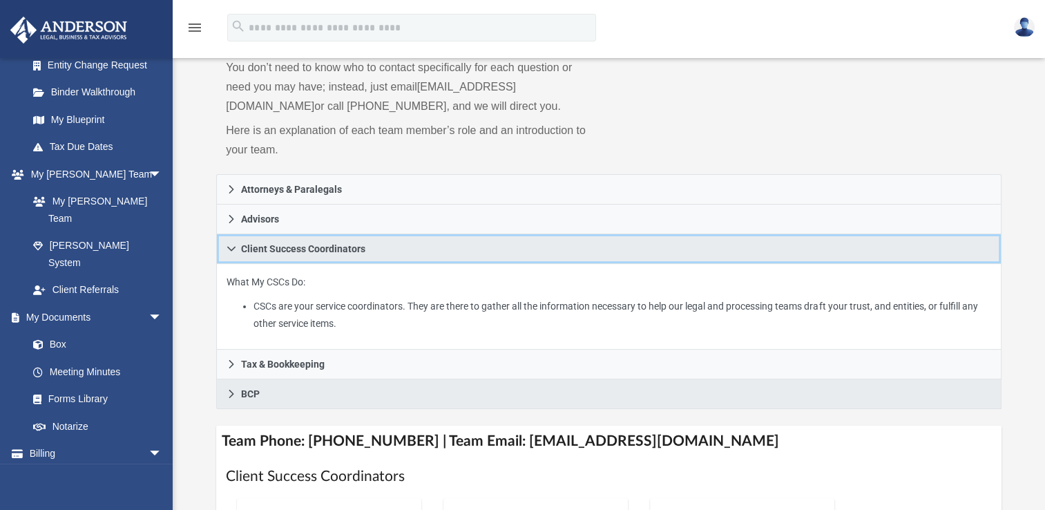
click at [233, 253] on icon at bounding box center [232, 249] width 10 height 10
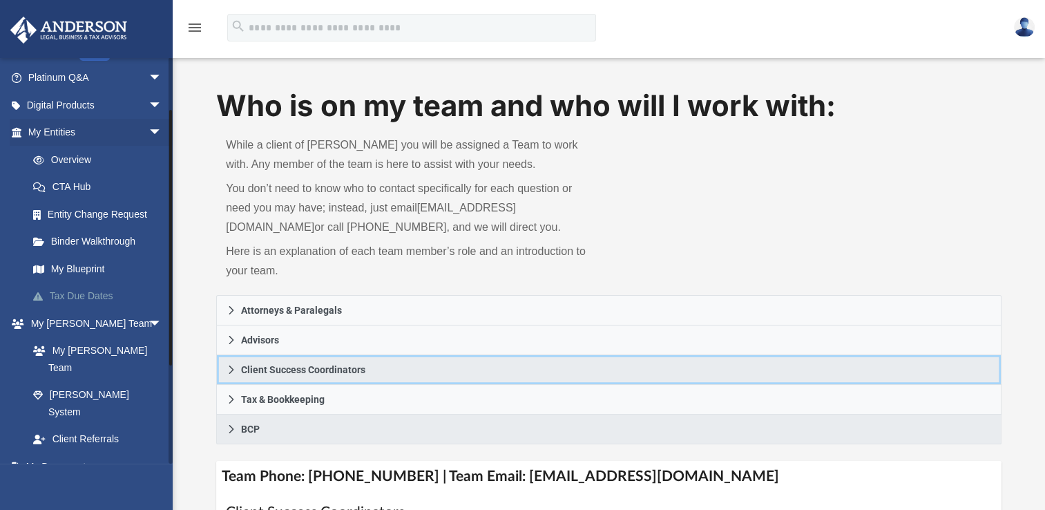
scroll to position [80, 0]
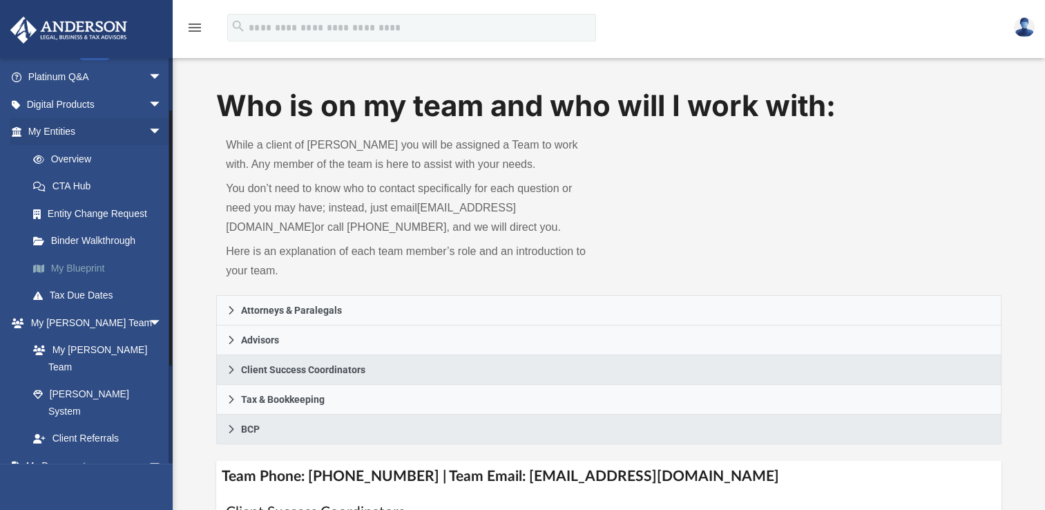
click at [98, 261] on link "My Blueprint" at bounding box center [101, 268] width 164 height 28
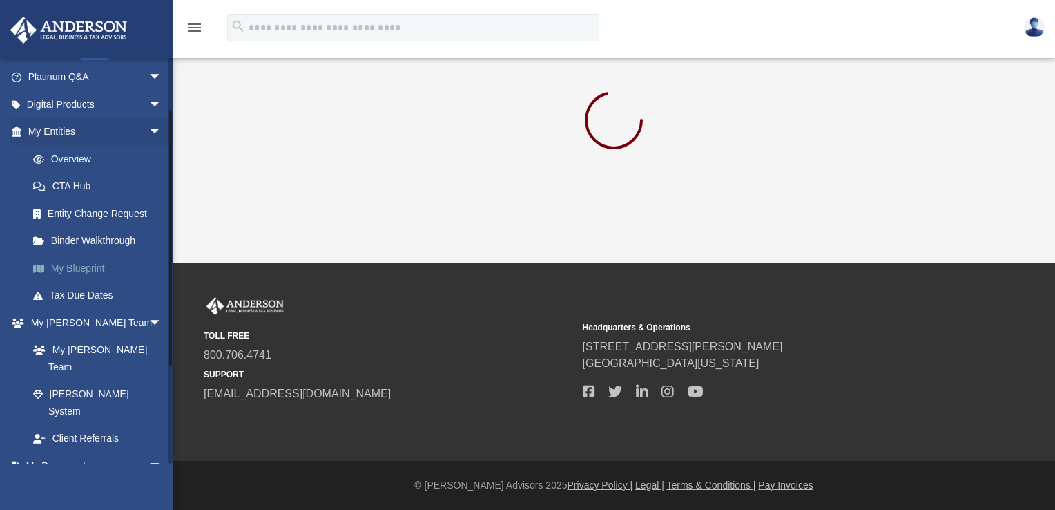
click at [96, 264] on link "My Blueprint" at bounding box center [101, 268] width 164 height 28
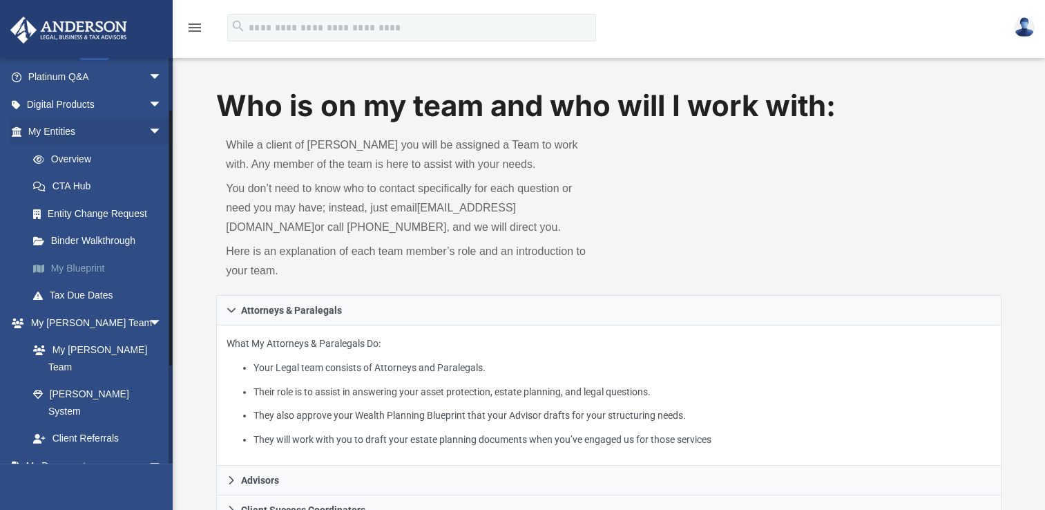
click at [47, 273] on link "My Blueprint" at bounding box center [101, 268] width 164 height 28
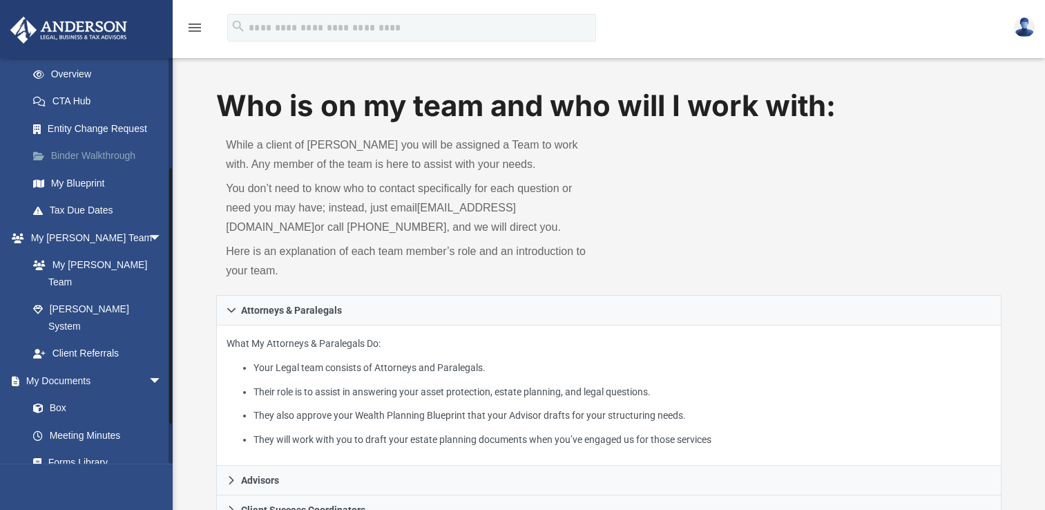
scroll to position [168, 0]
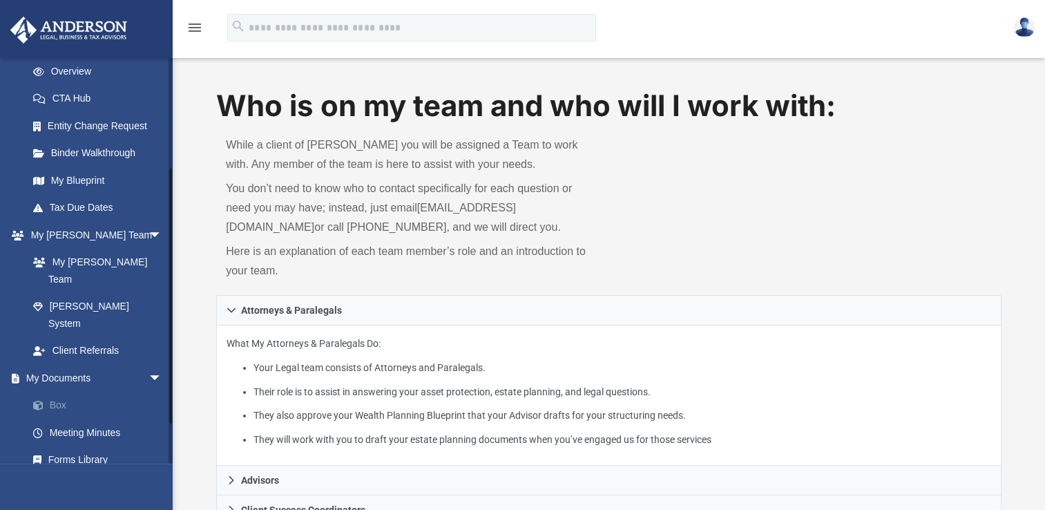
click at [70, 392] on link "Box" at bounding box center [101, 406] width 164 height 28
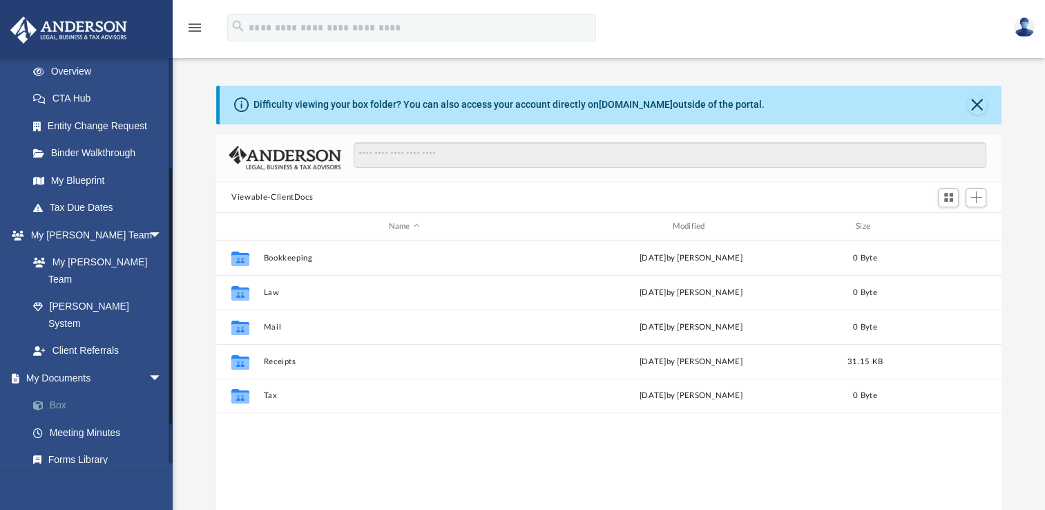
scroll to position [303, 773]
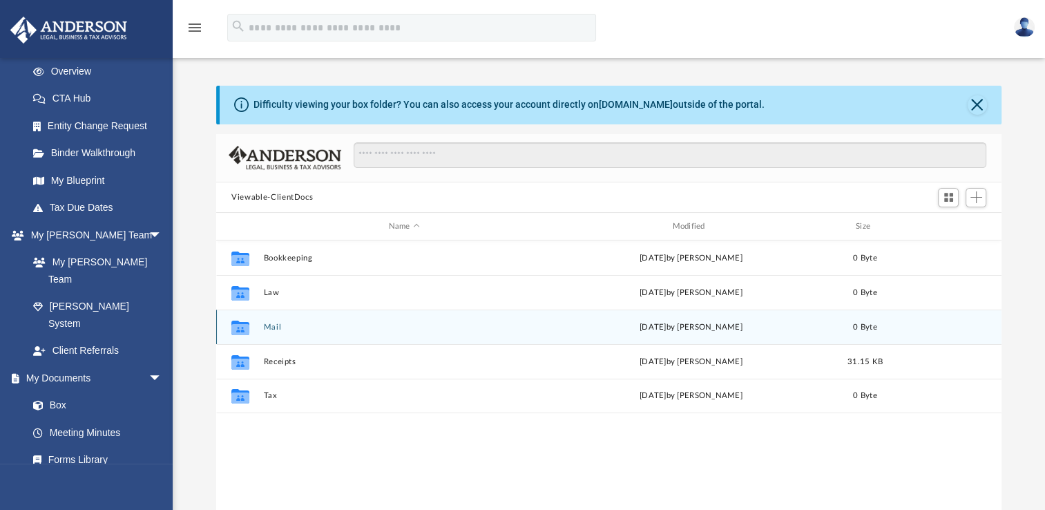
click at [282, 338] on div "Collaborated Folder Mail Sat Aug 2 2025 by Charles Rogler 0 Byte" at bounding box center [608, 326] width 785 height 35
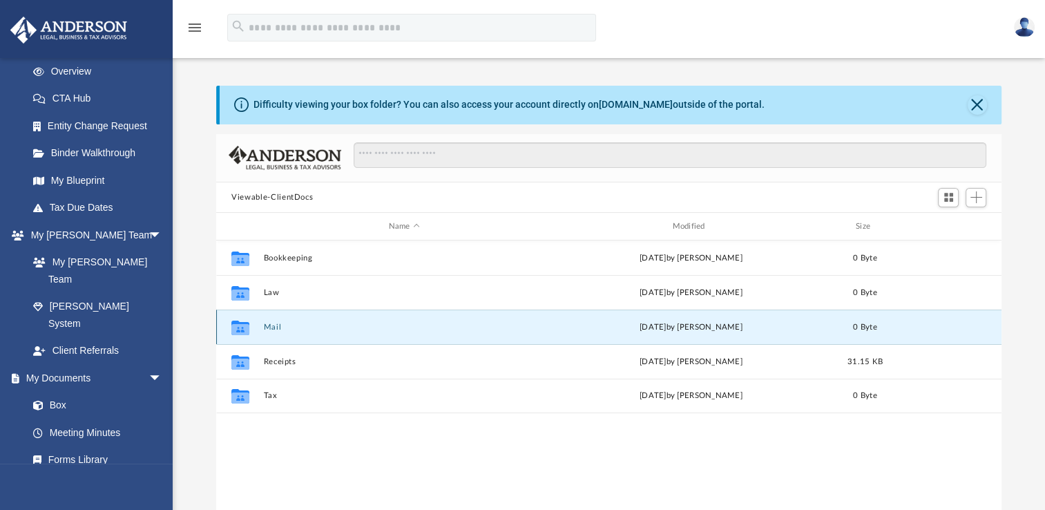
click at [282, 338] on div "Collaborated Folder Mail Sat Aug 2 2025 by Charles Rogler 0 Byte" at bounding box center [608, 326] width 785 height 35
click at [352, 325] on button "Mail" at bounding box center [404, 327] width 281 height 9
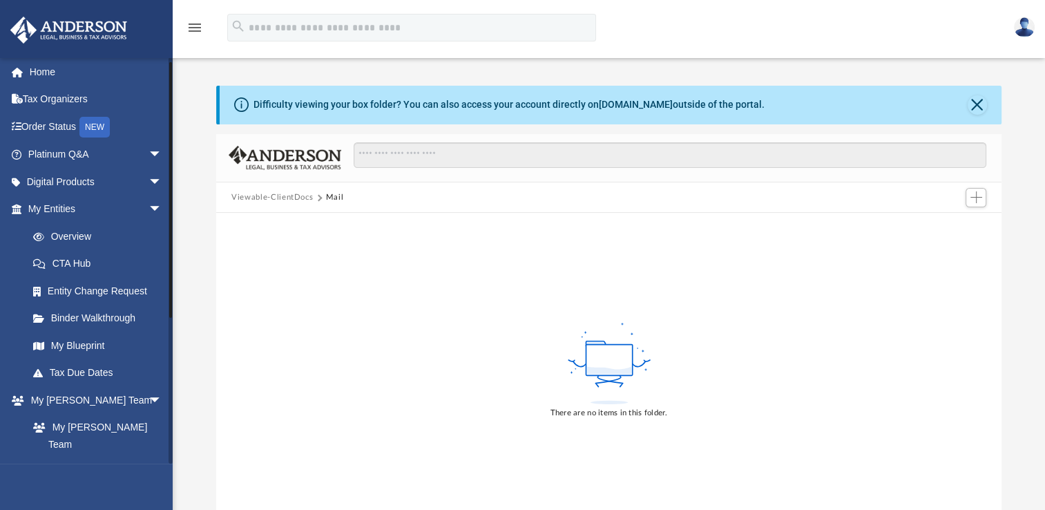
scroll to position [0, 0]
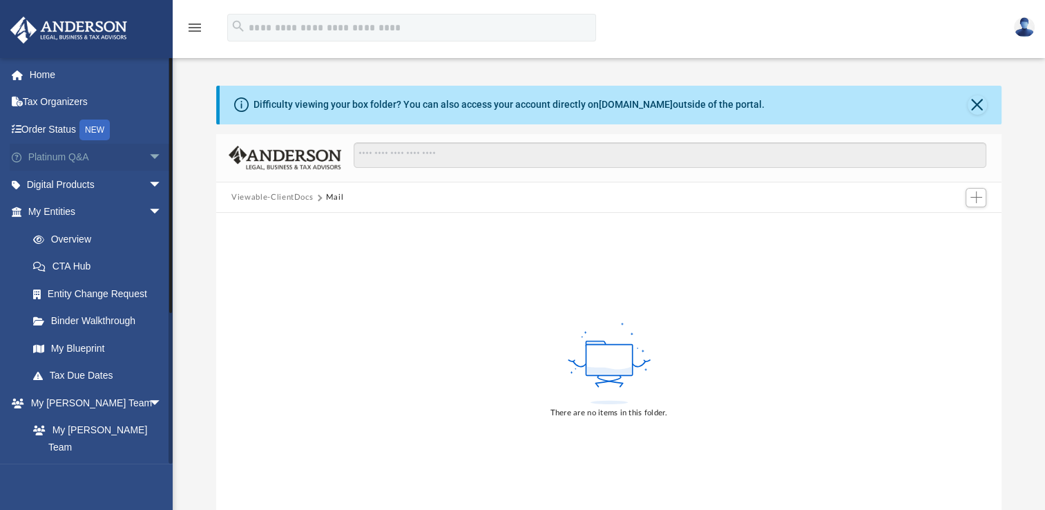
click at [148, 162] on span "arrow_drop_down" at bounding box center [162, 158] width 28 height 28
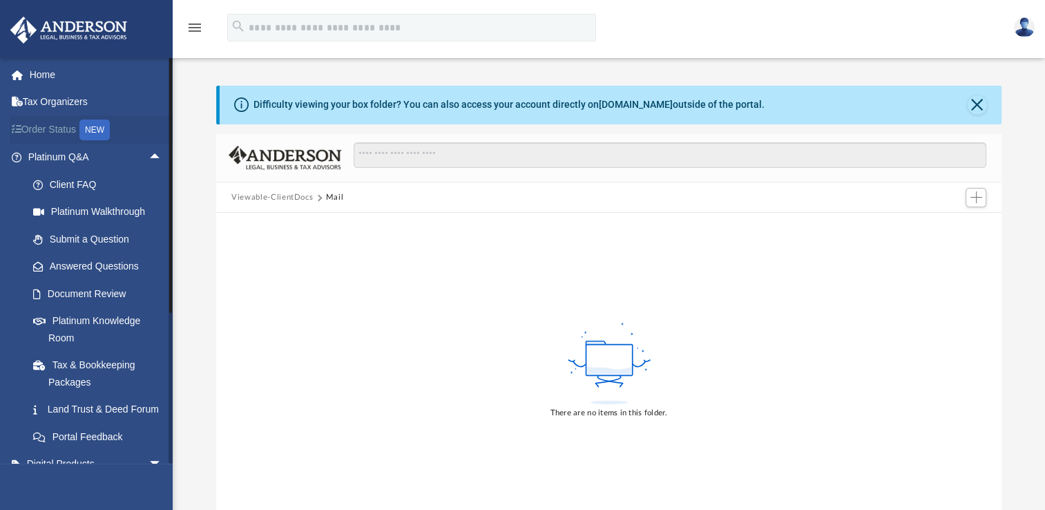
click at [77, 135] on link "Order Status NEW" at bounding box center [96, 129] width 173 height 28
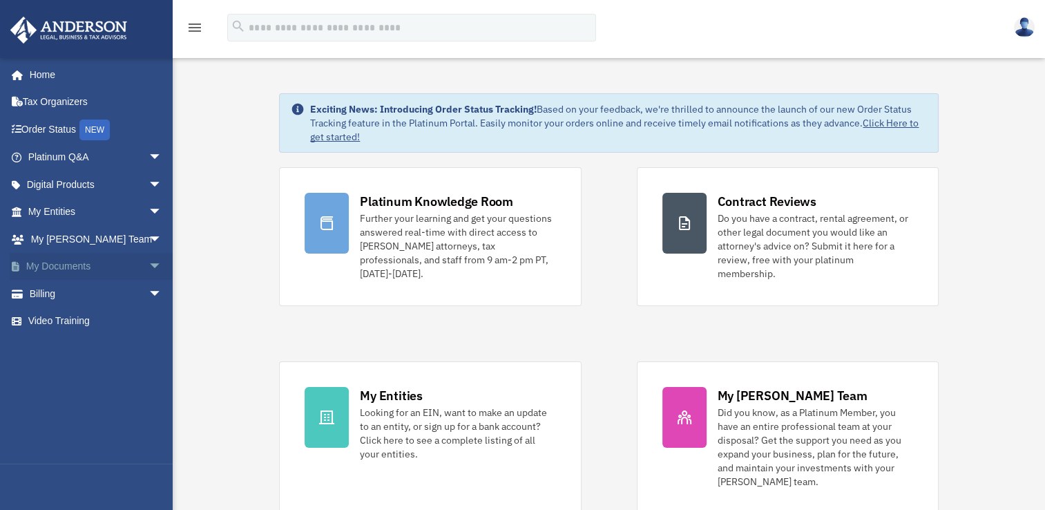
click at [148, 261] on span "arrow_drop_down" at bounding box center [162, 267] width 28 height 28
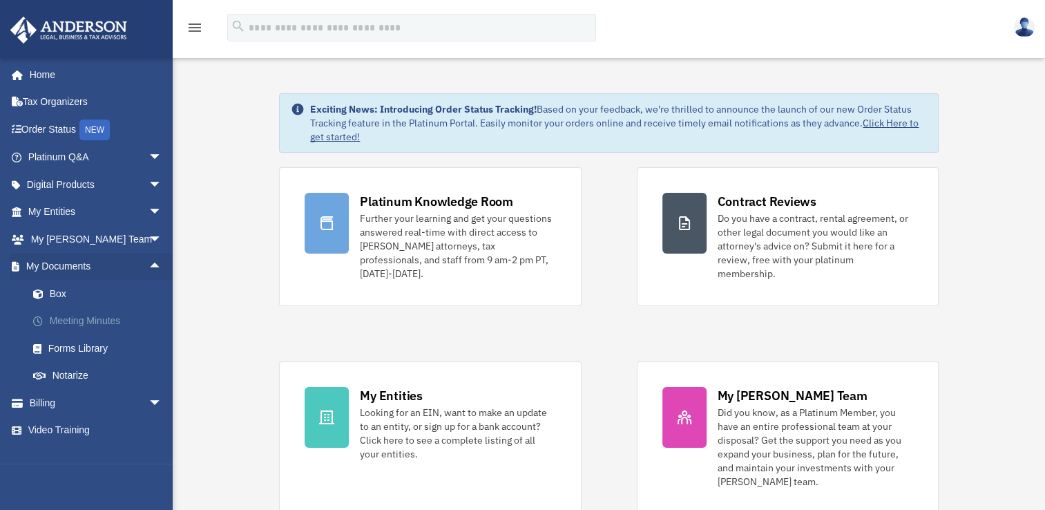
click at [113, 325] on link "Meeting Minutes" at bounding box center [101, 321] width 164 height 28
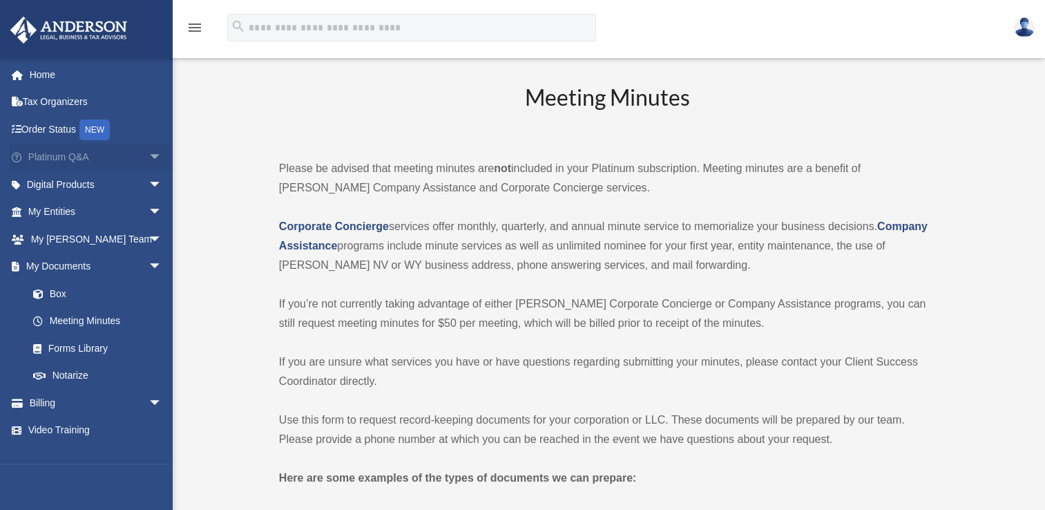
click at [78, 153] on link "Platinum Q&A arrow_drop_down" at bounding box center [96, 158] width 173 height 28
click at [148, 153] on span "arrow_drop_down" at bounding box center [162, 158] width 28 height 28
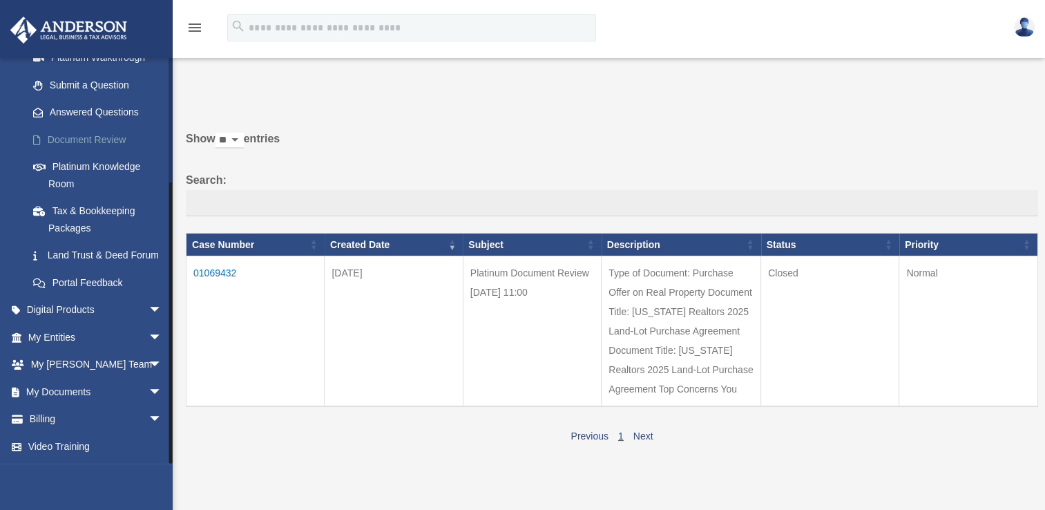
scroll to position [57, 0]
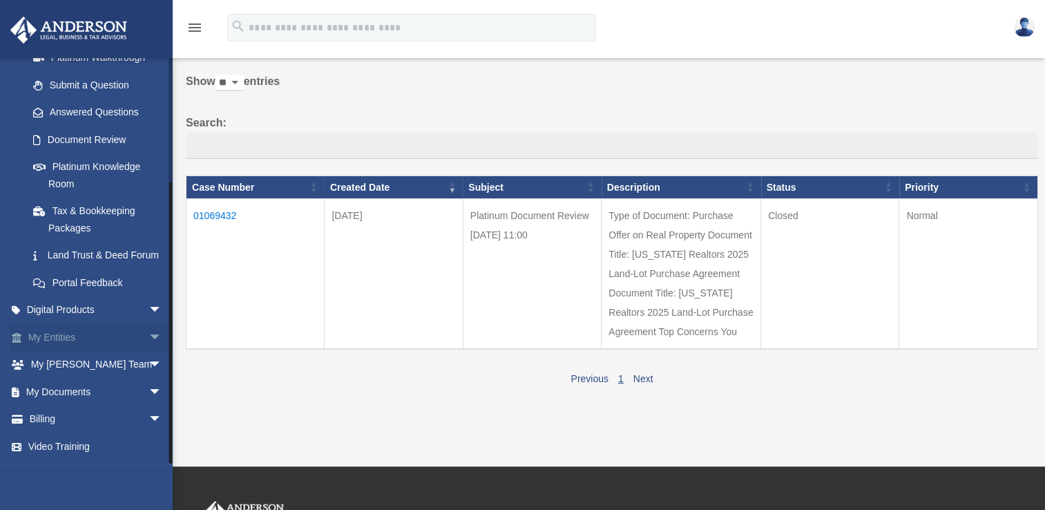
click at [148, 340] on span "arrow_drop_down" at bounding box center [162, 337] width 28 height 28
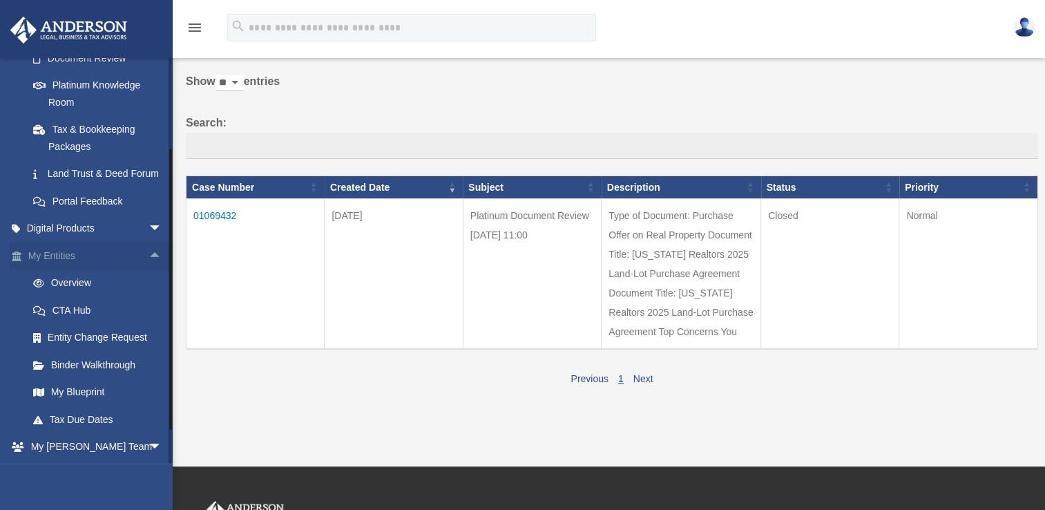
scroll to position [243, 0]
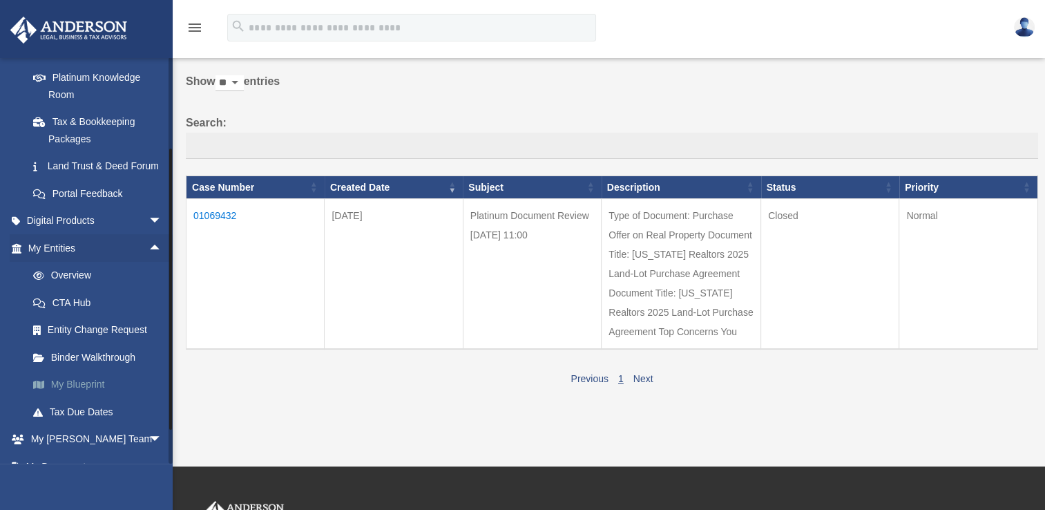
click at [102, 397] on link "My Blueprint" at bounding box center [101, 385] width 164 height 28
